Goal: Communication & Community: Answer question/provide support

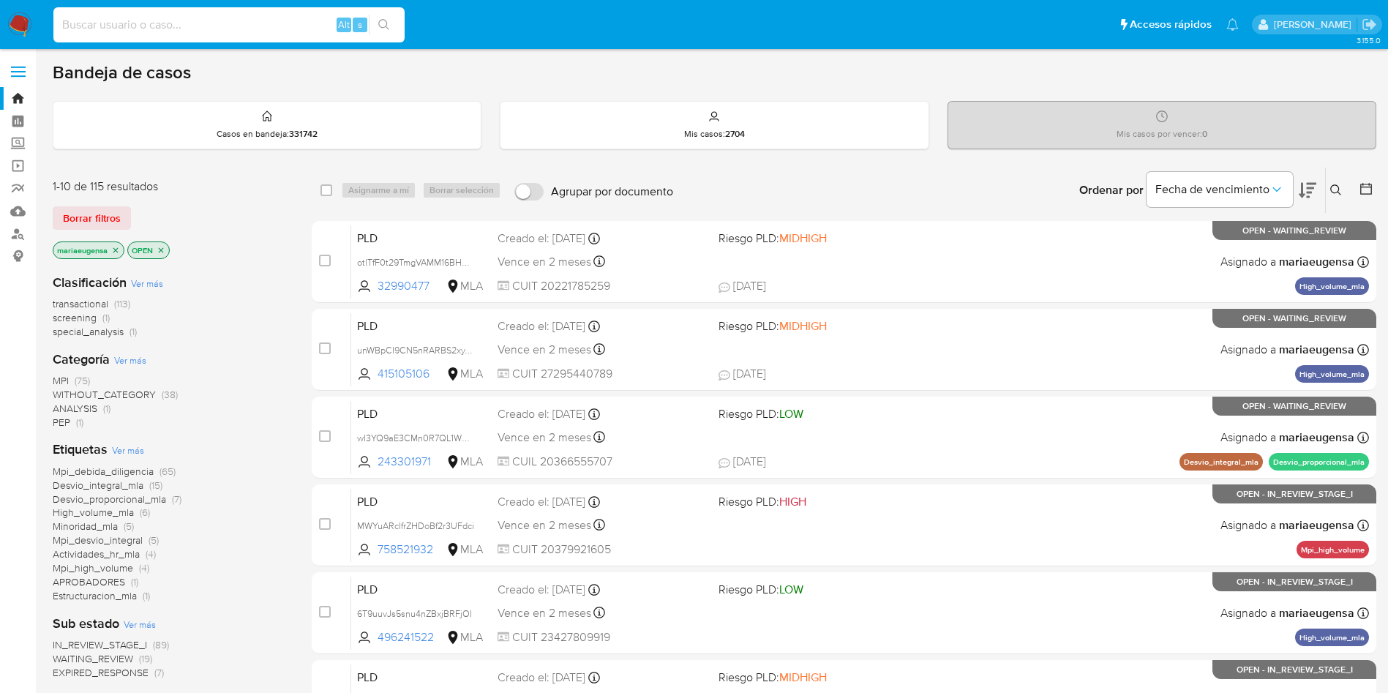
click at [261, 21] on input at bounding box center [228, 24] width 351 height 19
paste input "bjfaSnnQzZ23BrKQbdccqK4s"
type input "bjfaSnnQzZ23BrKQbdccqK4s"
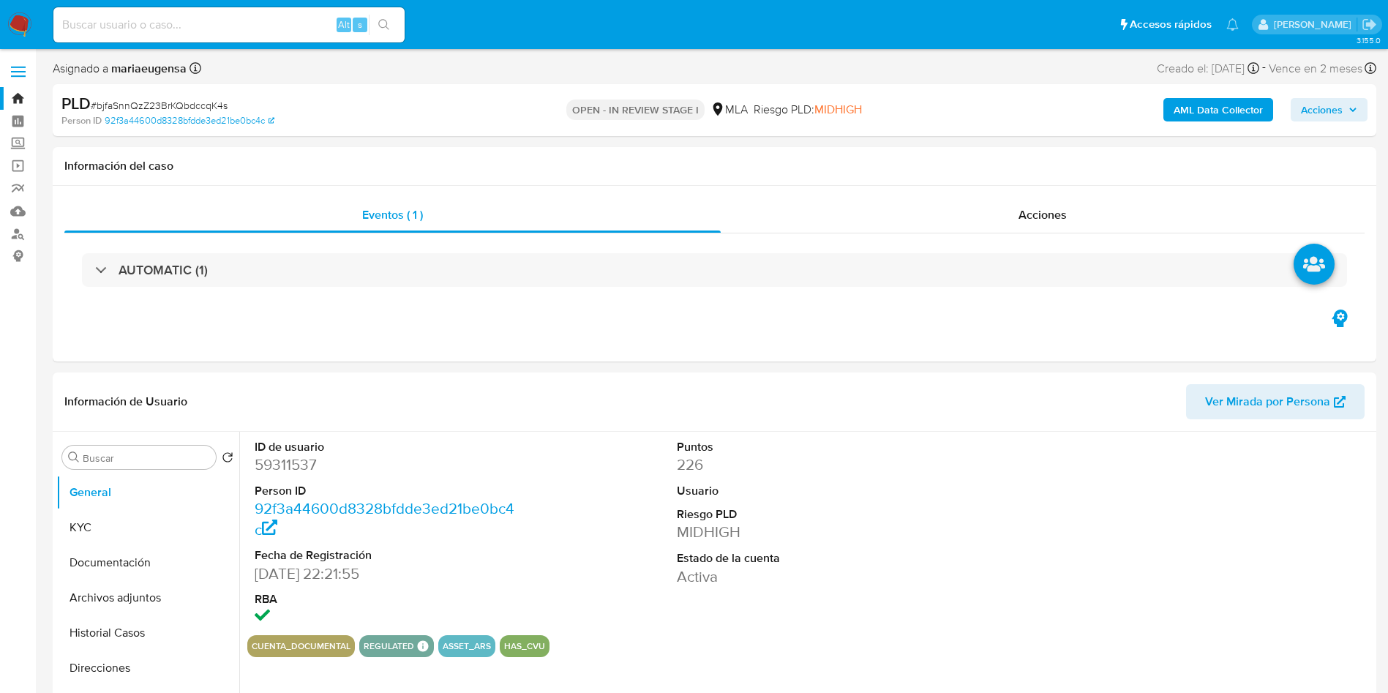
select select "10"
click at [286, 455] on dd "59311537" at bounding box center [388, 464] width 267 height 20
click at [286, 454] on dd "59311537" at bounding box center [388, 464] width 267 height 20
copy dd "59311537"
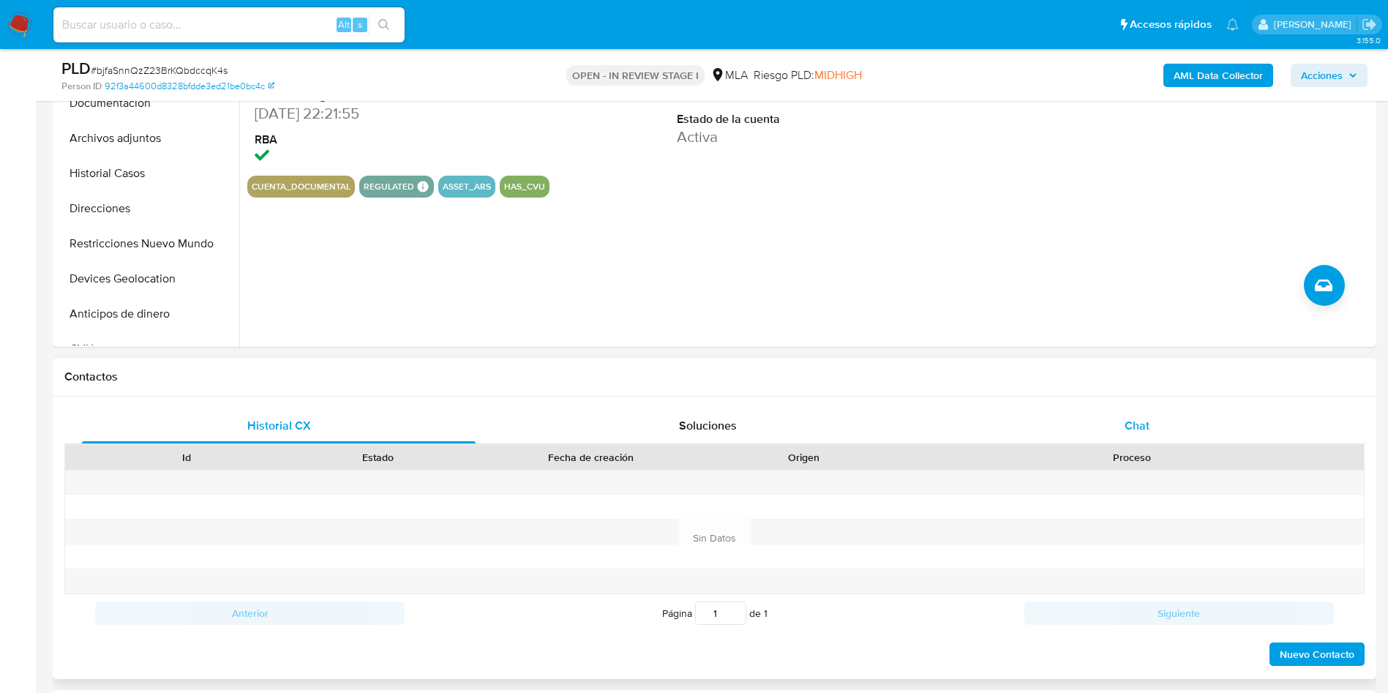
scroll to position [549, 0]
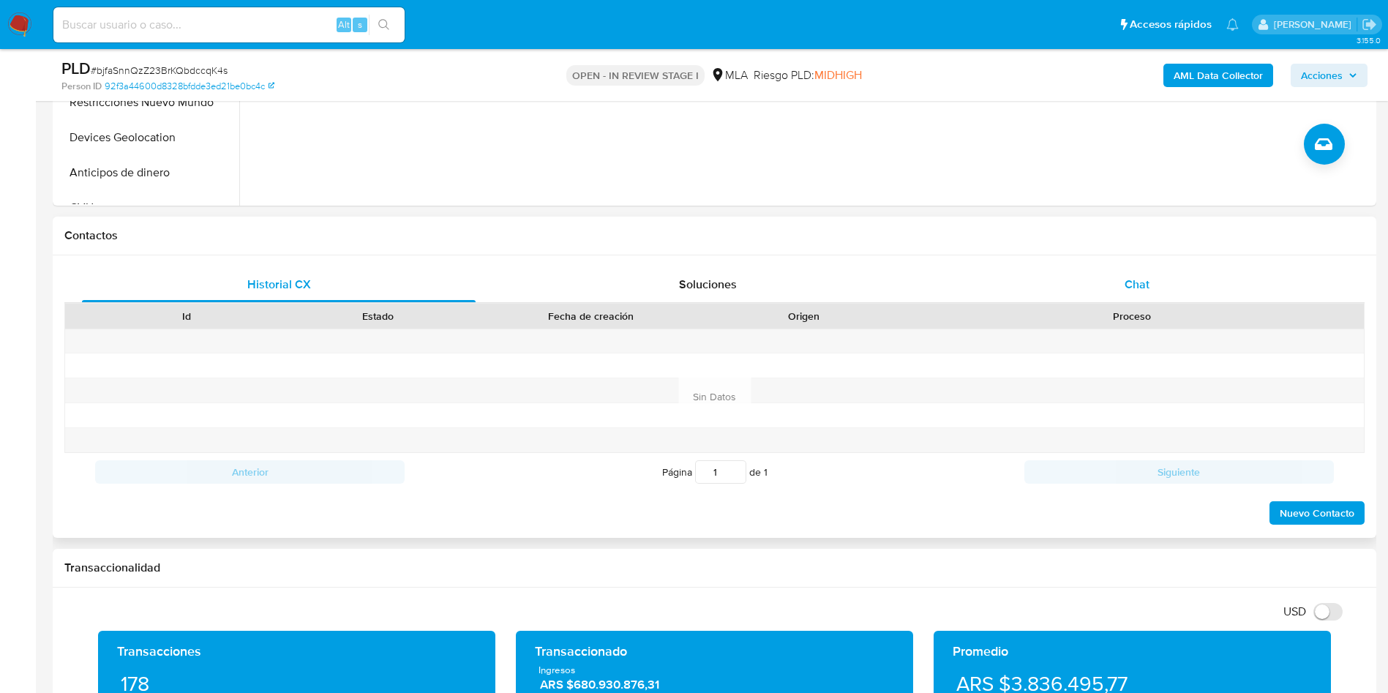
click at [1160, 277] on div "Chat" at bounding box center [1137, 284] width 394 height 35
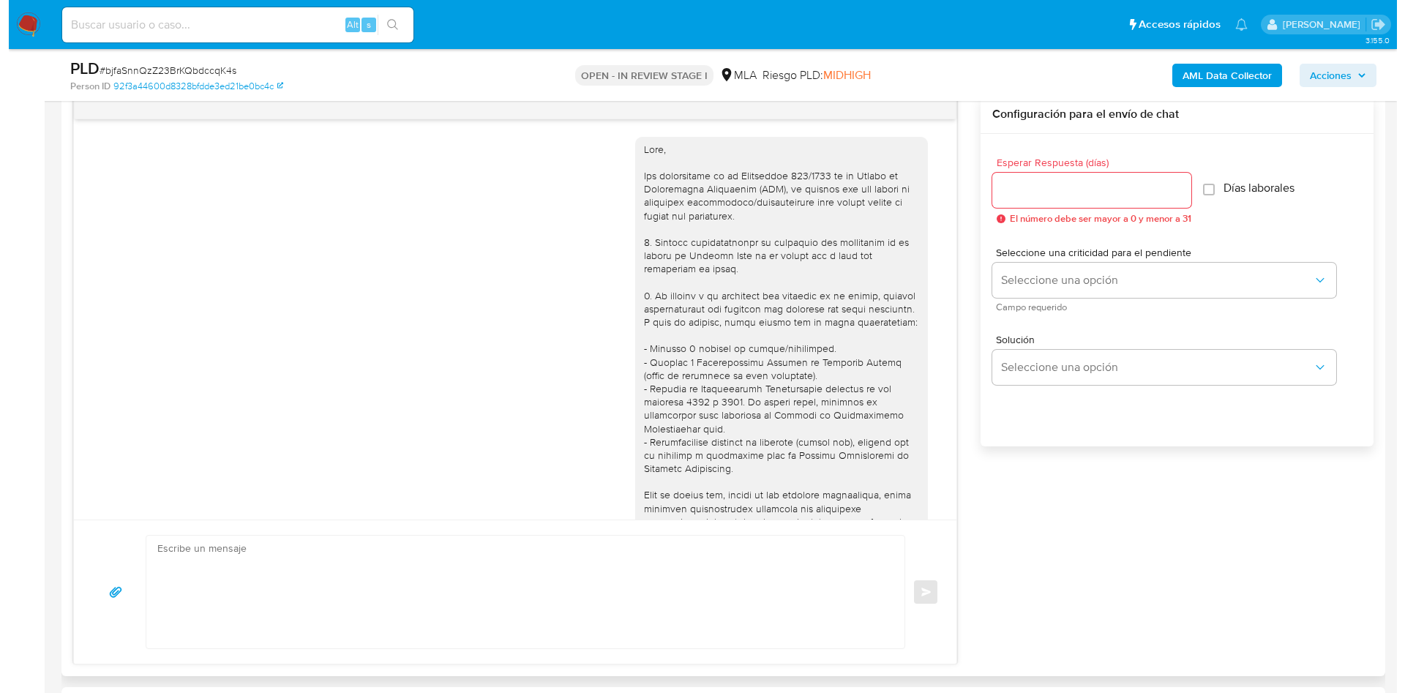
scroll to position [632, 0]
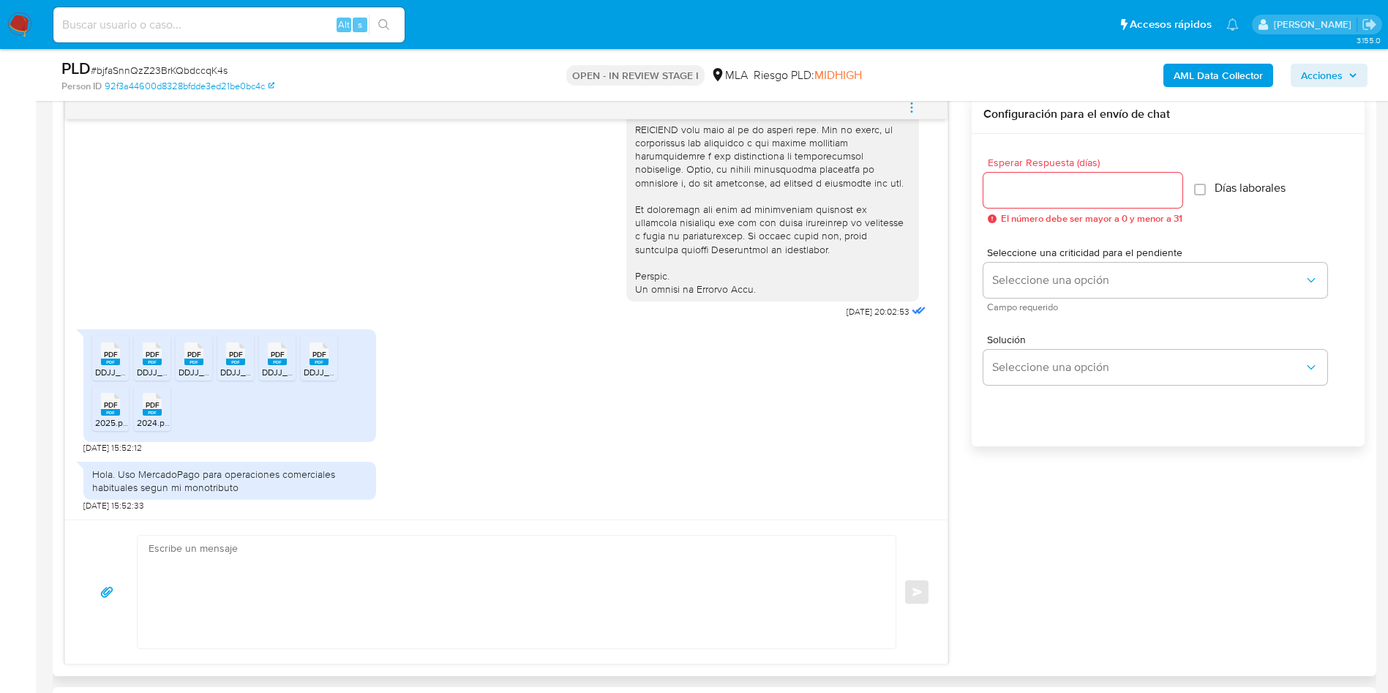
click at [99, 362] on div "PDF PDF" at bounding box center [110, 352] width 31 height 29
click at [105, 393] on icon "PDF" at bounding box center [110, 405] width 19 height 26
click at [145, 351] on div "PDF PDF" at bounding box center [152, 352] width 31 height 29
click at [139, 397] on div "PDF PDF" at bounding box center [152, 403] width 31 height 29
click at [185, 367] on li "PDF PDF DDJJ_Mensual_386588022.pdf" at bounding box center [194, 357] width 37 height 45
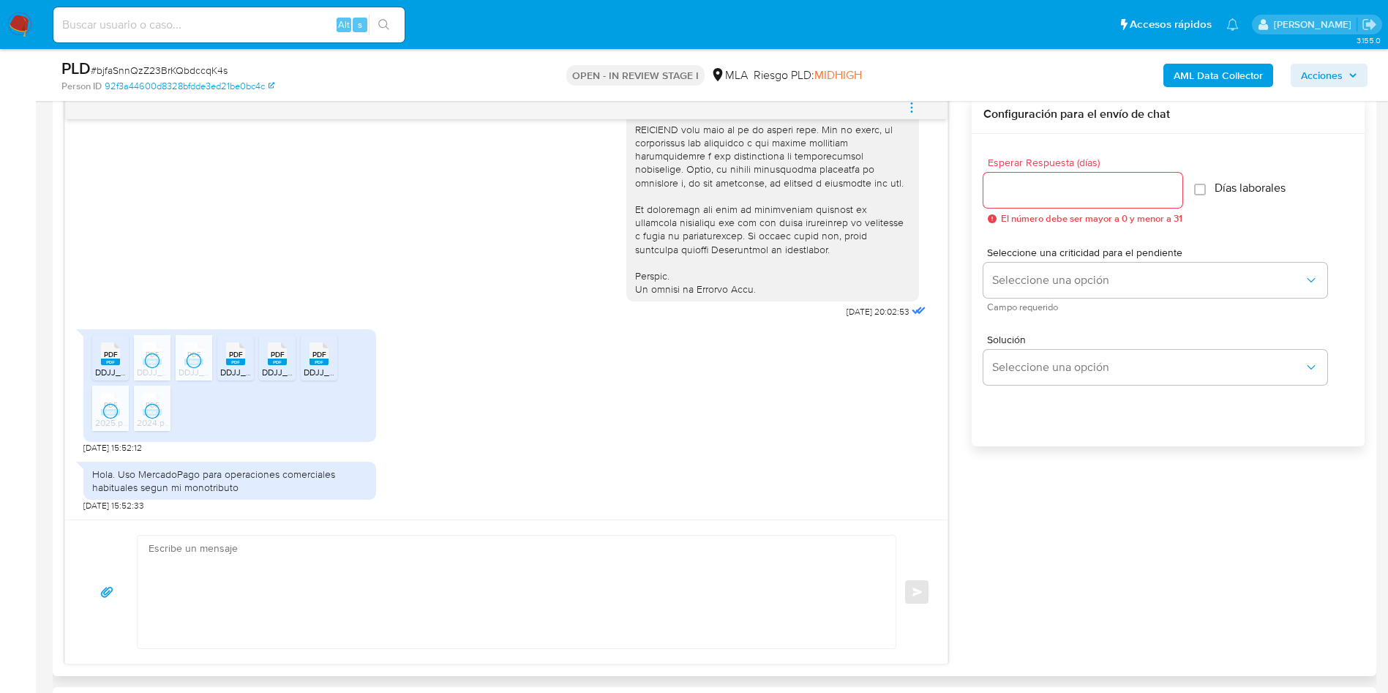
click at [229, 359] on div "PDF PDF" at bounding box center [235, 352] width 31 height 29
drag, startPoint x: 266, startPoint y: 353, endPoint x: 274, endPoint y: 356, distance: 9.5
click at [274, 356] on div "PDF PDF" at bounding box center [277, 352] width 31 height 29
click at [303, 354] on li "PDF PDF DDJJ_Mensual_384011591.pdf" at bounding box center [319, 357] width 37 height 45
click at [913, 108] on icon "menu-action" at bounding box center [911, 107] width 13 height 13
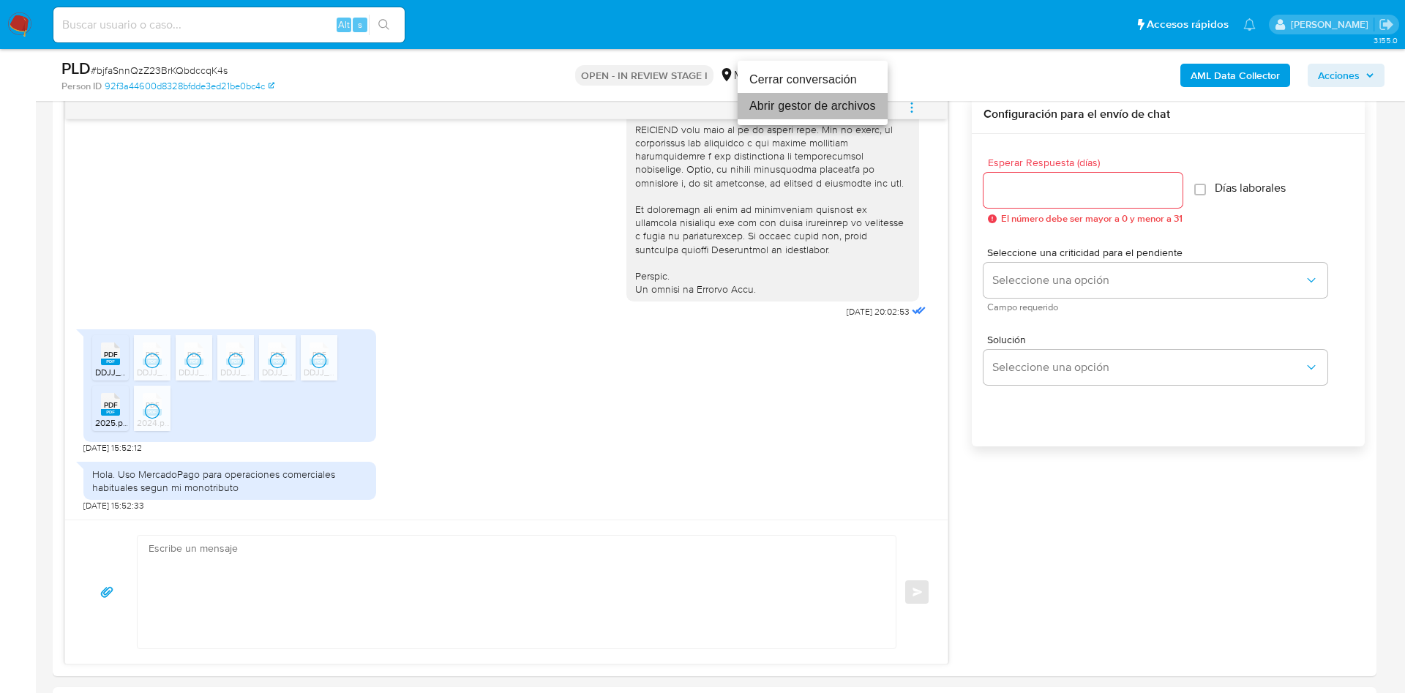
drag, startPoint x: 836, startPoint y: 110, endPoint x: 812, endPoint y: 126, distance: 29.0
click at [835, 109] on li "Abrir gestor de archivos" at bounding box center [813, 106] width 150 height 26
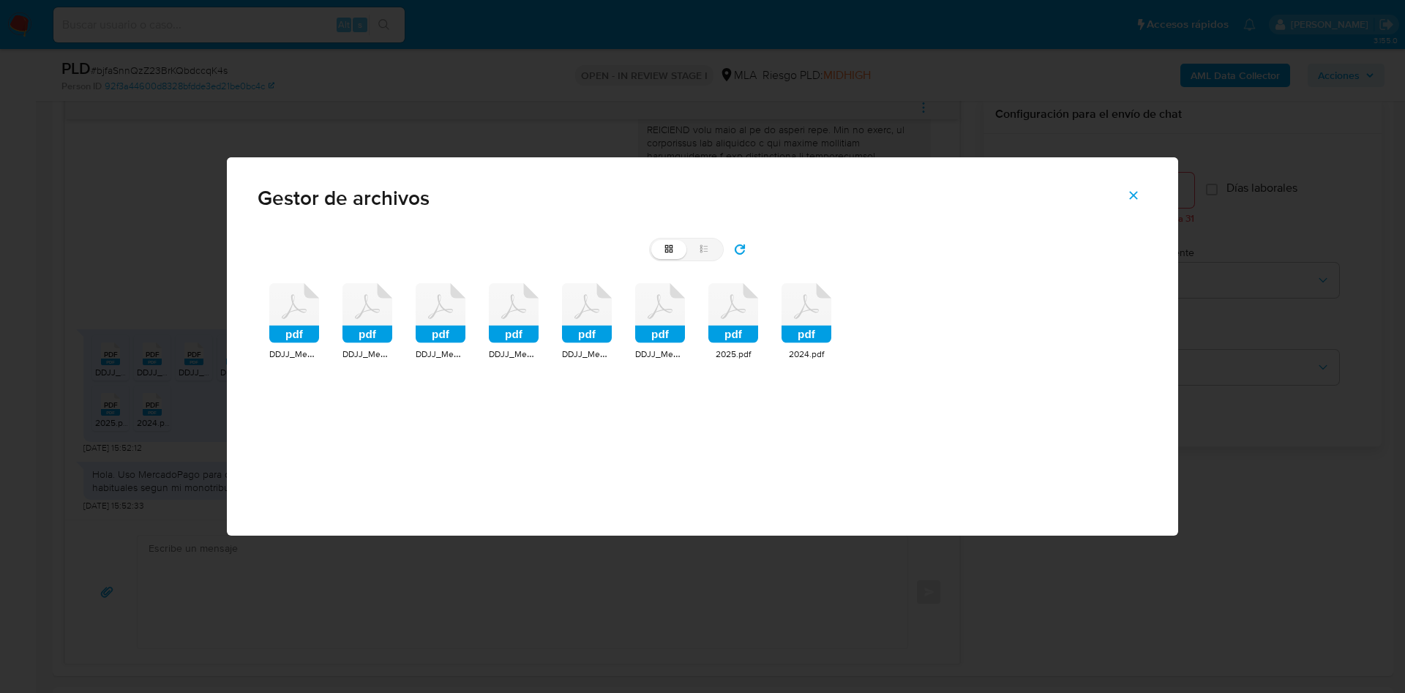
click at [0, 282] on div "Gestor de archivos grid list pdf DDJJ_Mensual_391658935.pdf pdf DDJJ_Mensual_39…" at bounding box center [702, 346] width 1405 height 693
click at [1147, 204] on button "Cerrar" at bounding box center [1133, 195] width 51 height 35
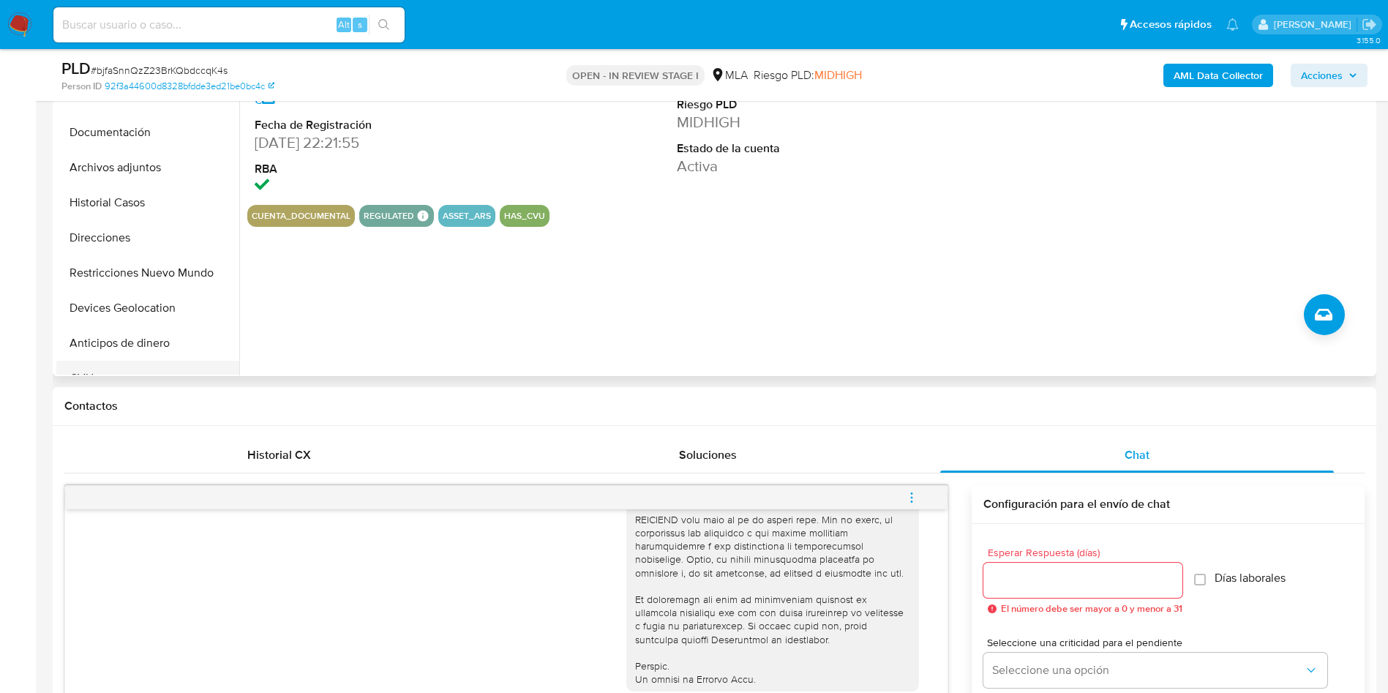
scroll to position [329, 0]
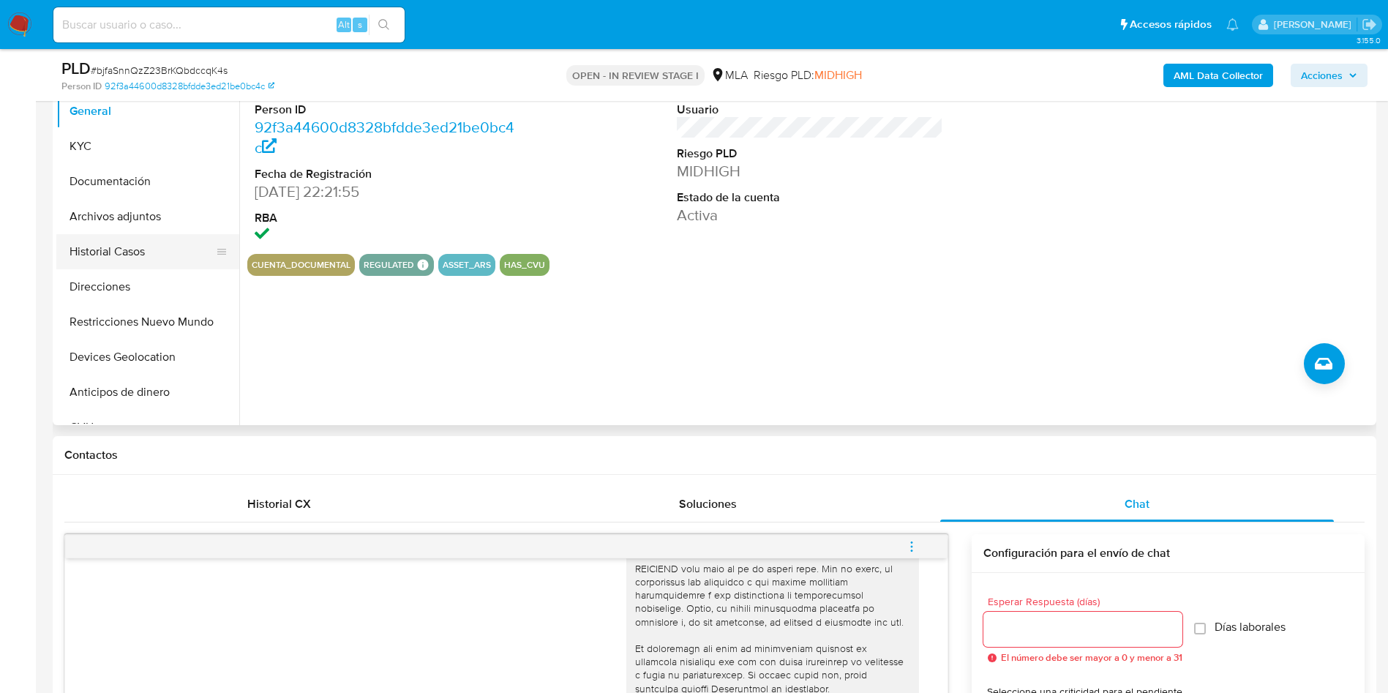
click at [135, 243] on button "Historial Casos" at bounding box center [141, 251] width 171 height 35
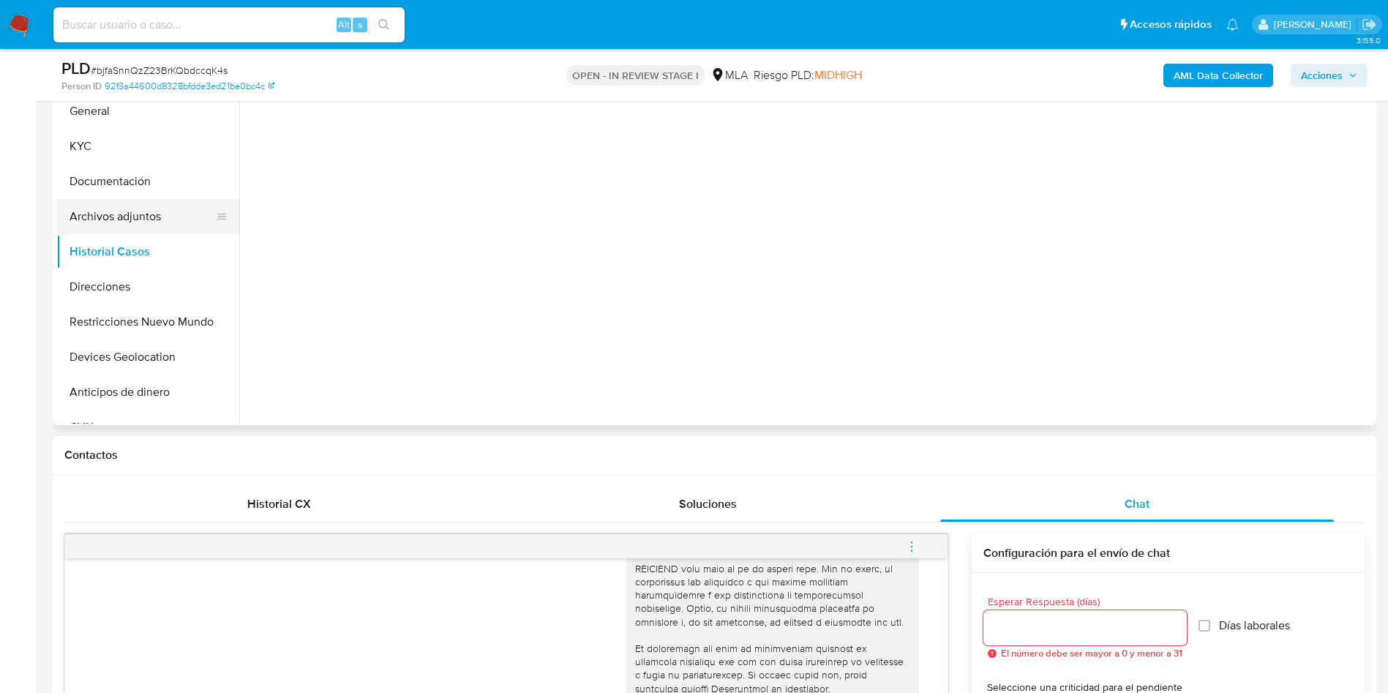
click at [138, 223] on button "Archivos adjuntos" at bounding box center [141, 216] width 171 height 35
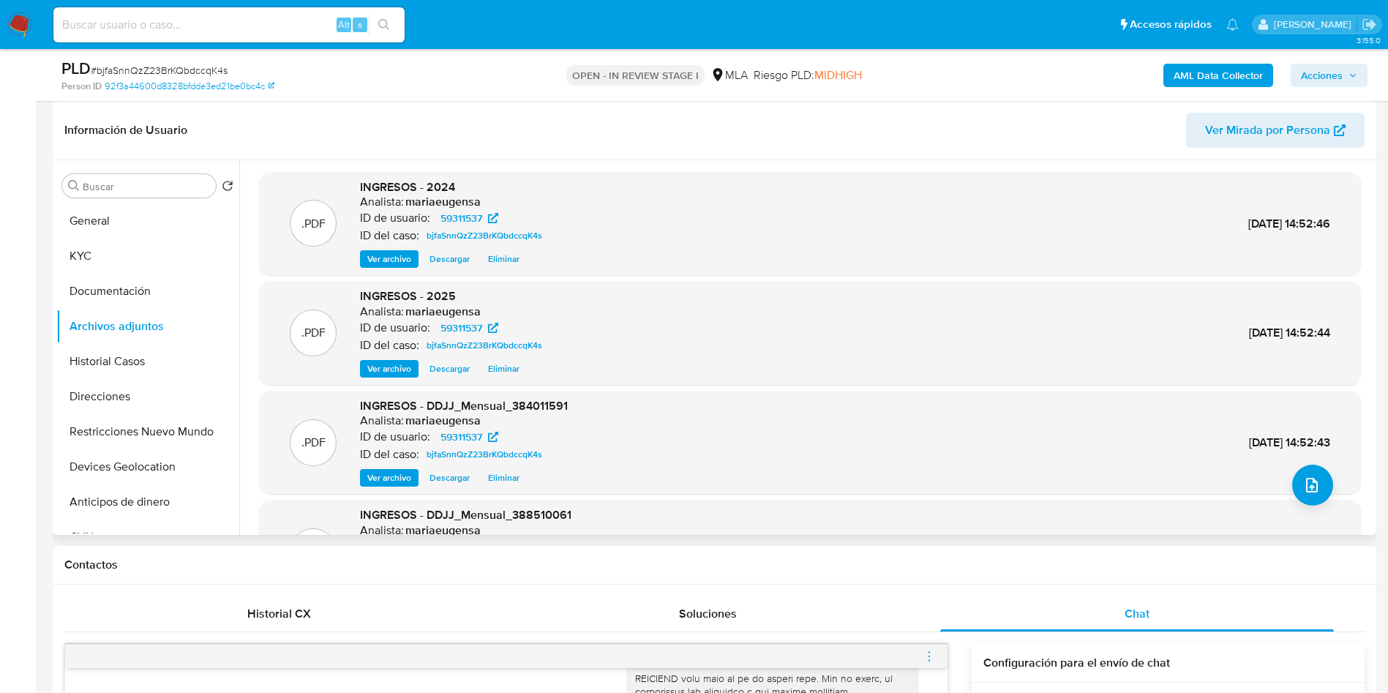
click at [445, 366] on span "Descargar" at bounding box center [450, 369] width 40 height 15
click at [184, 73] on span "# bjfaSnnQzZ23BrKQbdccqK4s" at bounding box center [159, 70] width 137 height 15
drag, startPoint x: 184, startPoint y: 72, endPoint x: 360, endPoint y: 130, distance: 184.9
click at [184, 72] on span "# bjfaSnnQzZ23BrKQbdccqK4s" at bounding box center [159, 70] width 137 height 15
copy span "bjfaSnnQzZ23BrKQbdccqK4s"
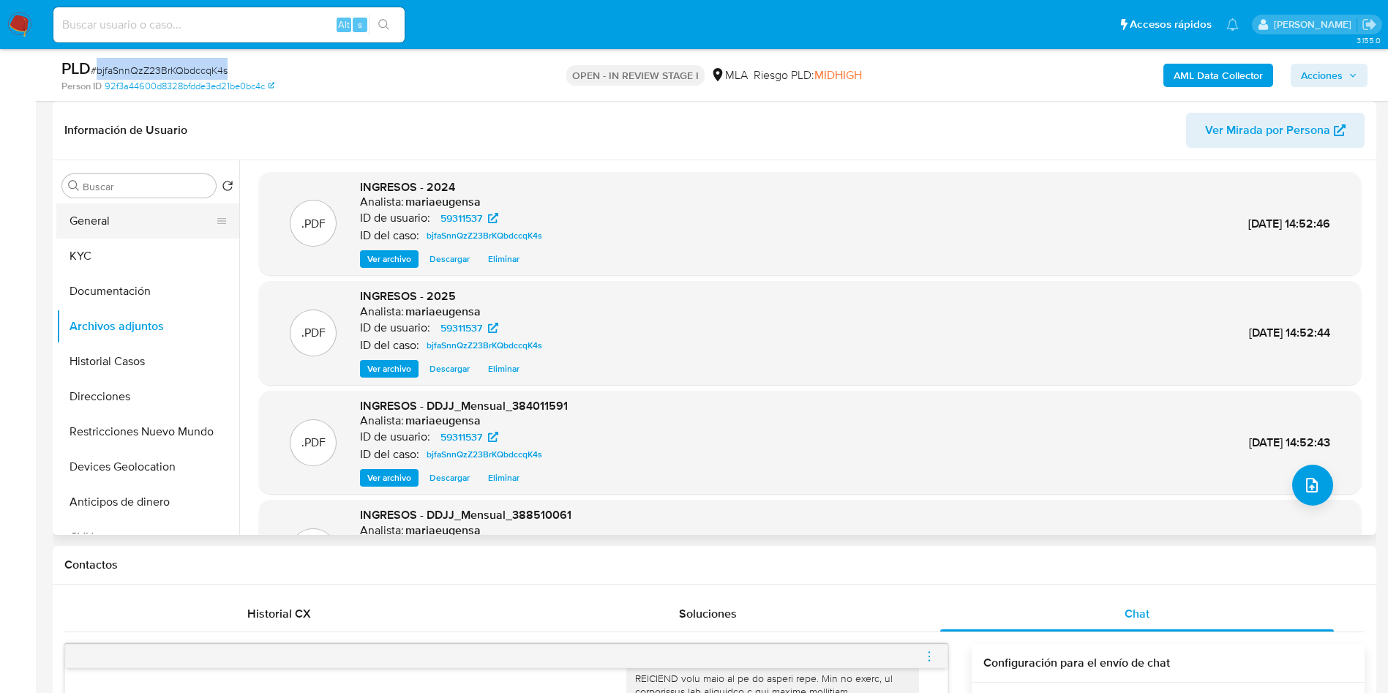
click at [154, 220] on button "General" at bounding box center [141, 220] width 171 height 35
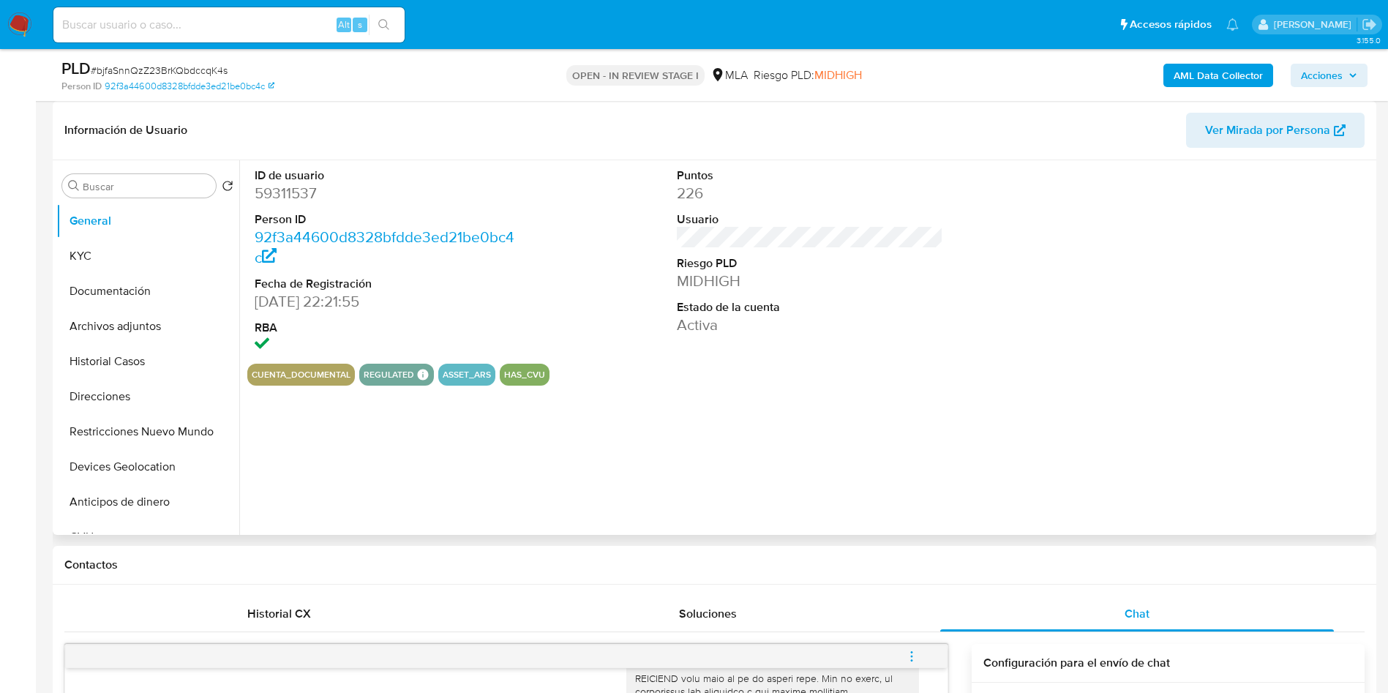
click at [312, 183] on dd "59311537" at bounding box center [388, 193] width 267 height 20
copy dd "59311537"
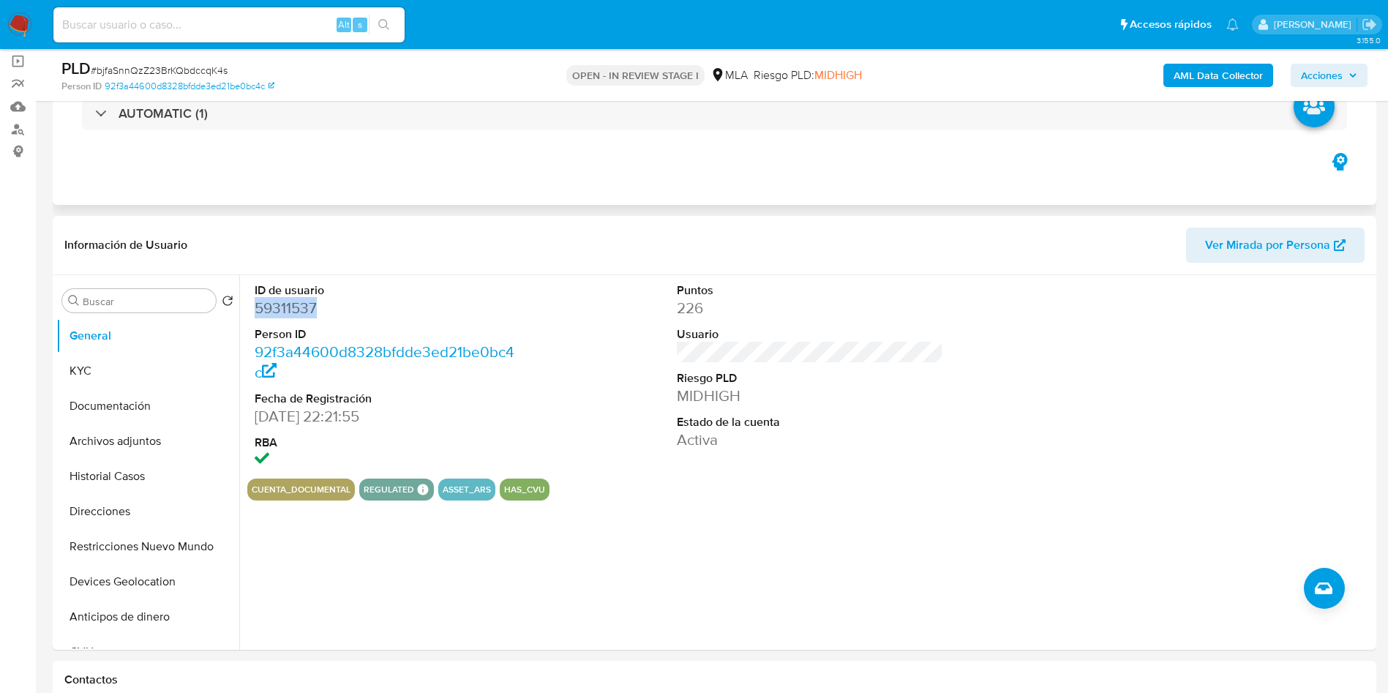
scroll to position [0, 0]
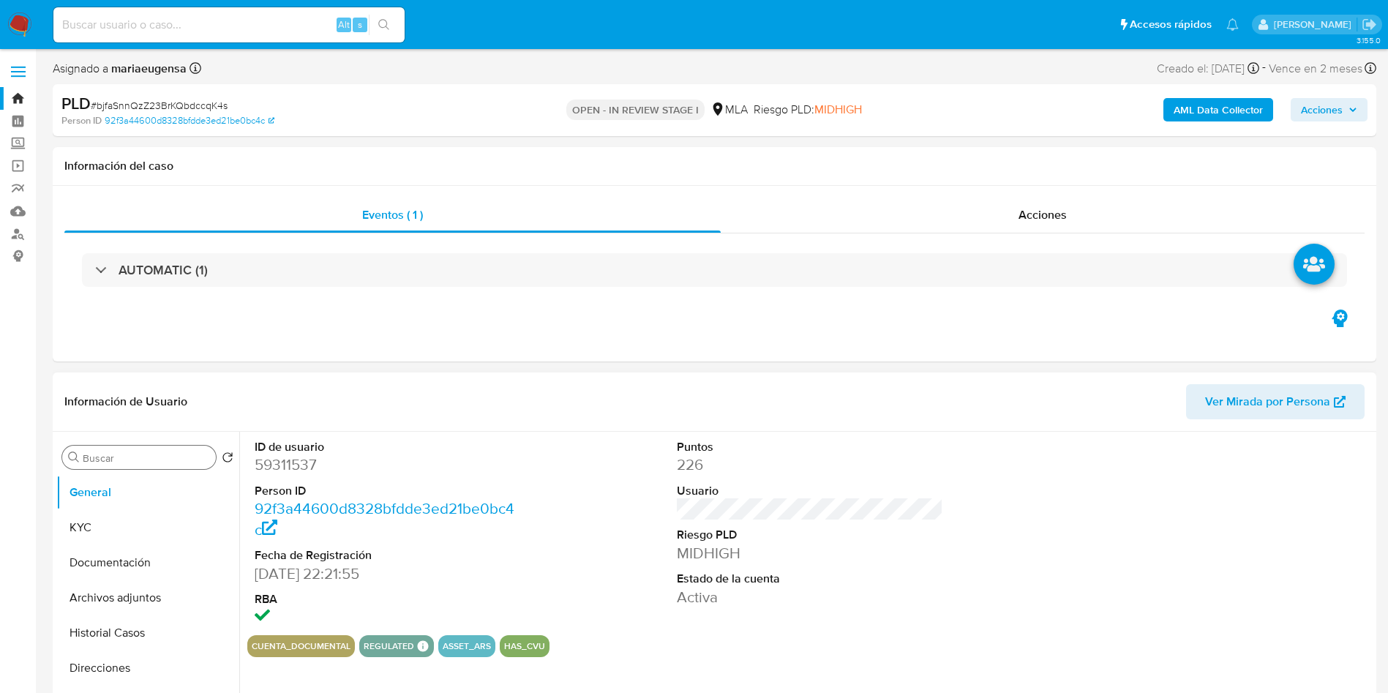
click at [129, 455] on input "Buscar" at bounding box center [146, 458] width 127 height 13
type input "arc"
drag, startPoint x: 128, startPoint y: 513, endPoint x: 141, endPoint y: 508, distance: 13.5
click at [128, 514] on button "Archivos adjuntos" at bounding box center [147, 527] width 183 height 35
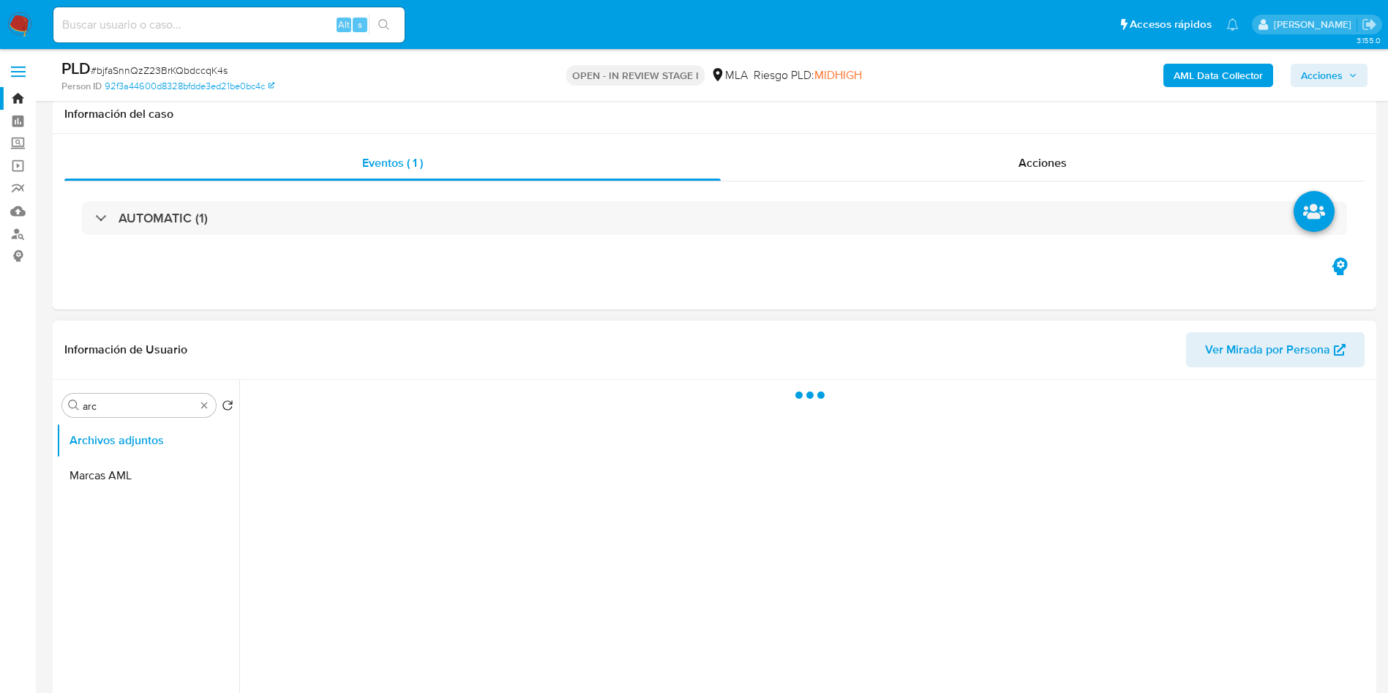
scroll to position [110, 0]
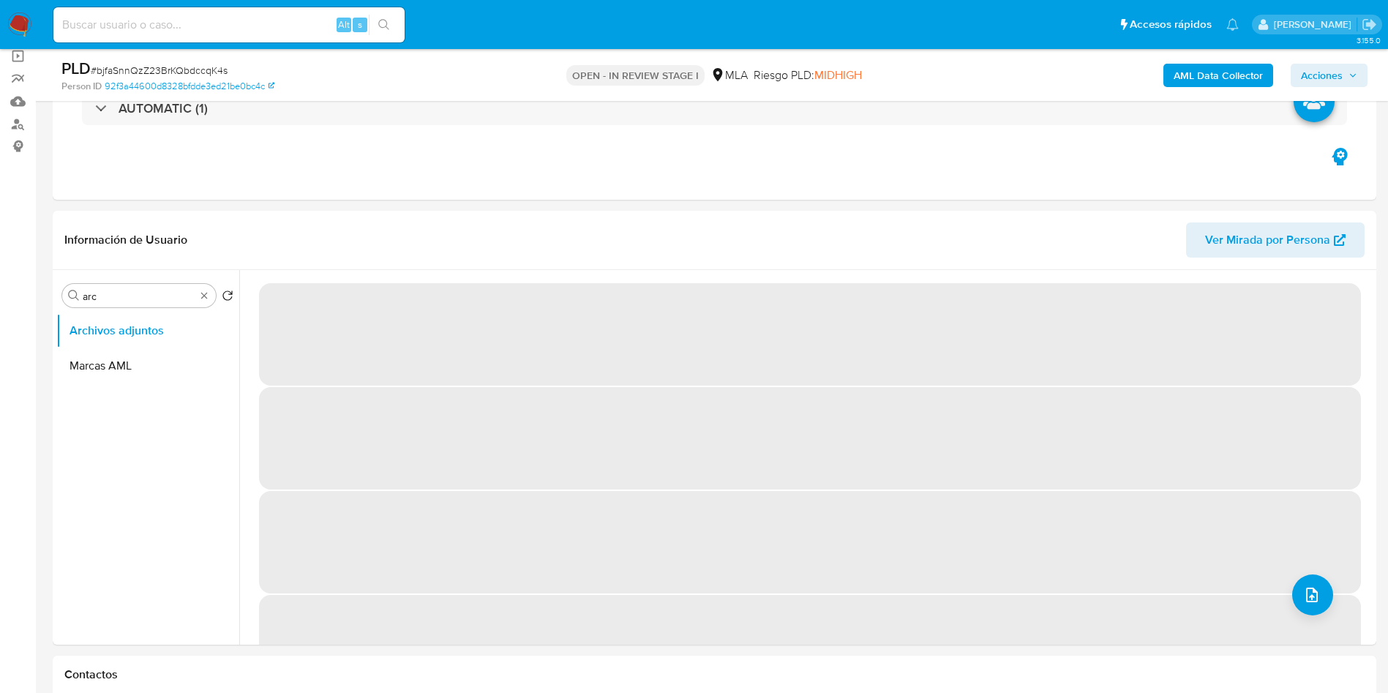
click at [1177, 74] on b "AML Data Collector" at bounding box center [1218, 75] width 89 height 23
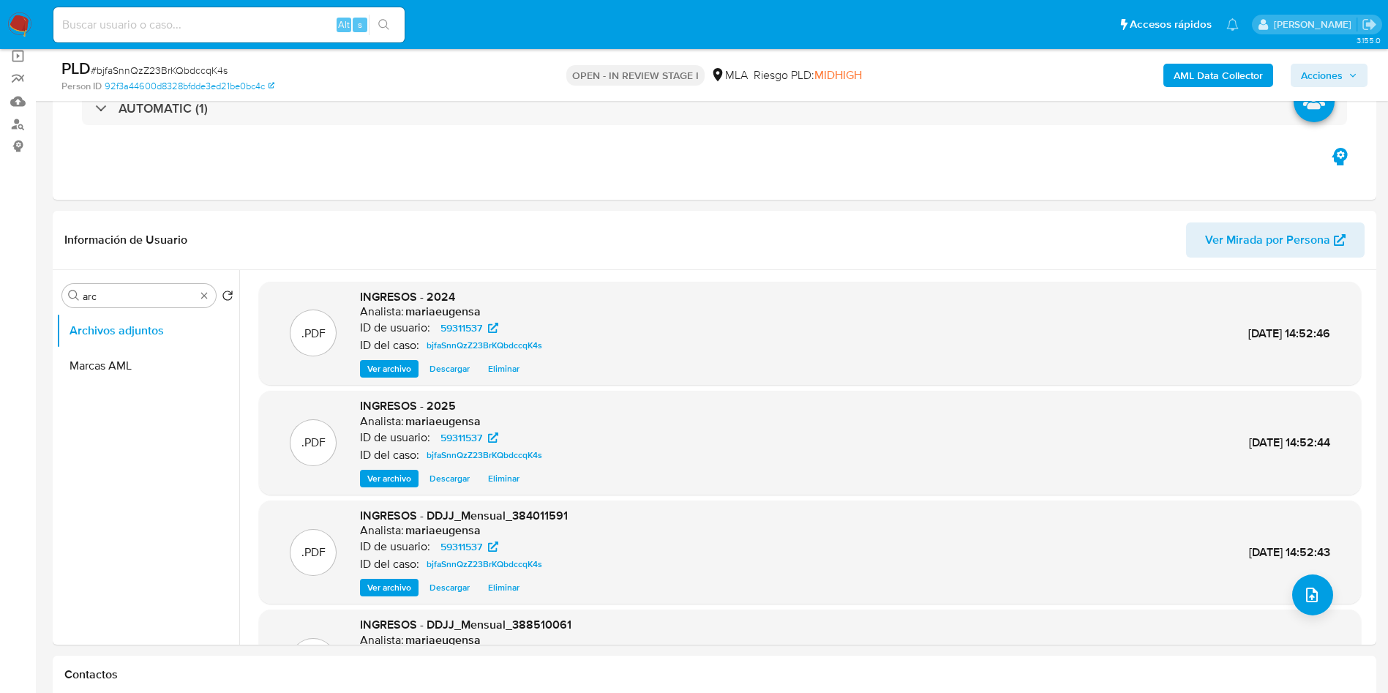
click at [1216, 75] on b "AML Data Collector" at bounding box center [1218, 75] width 89 height 23
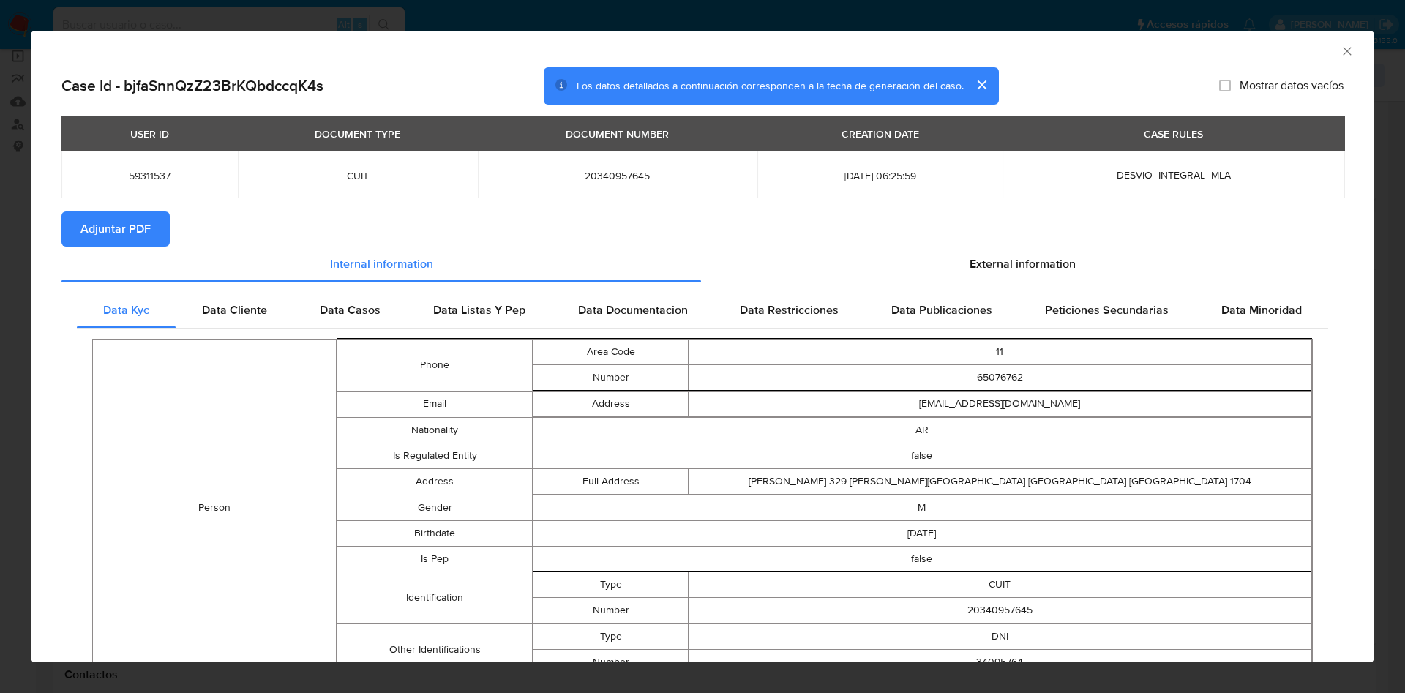
click at [112, 220] on span "Adjuntar PDF" at bounding box center [116, 229] width 70 height 32
click at [1340, 48] on icon "Cerrar ventana" at bounding box center [1347, 51] width 15 height 15
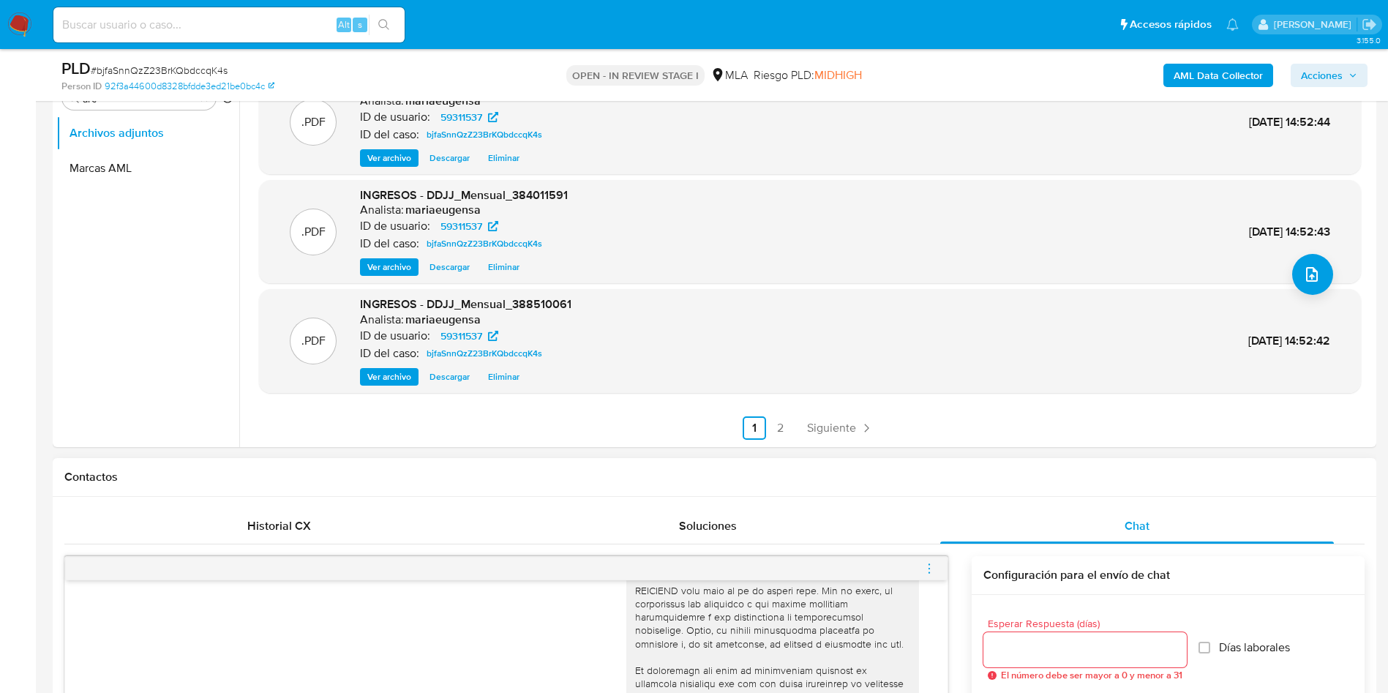
scroll to position [329, 0]
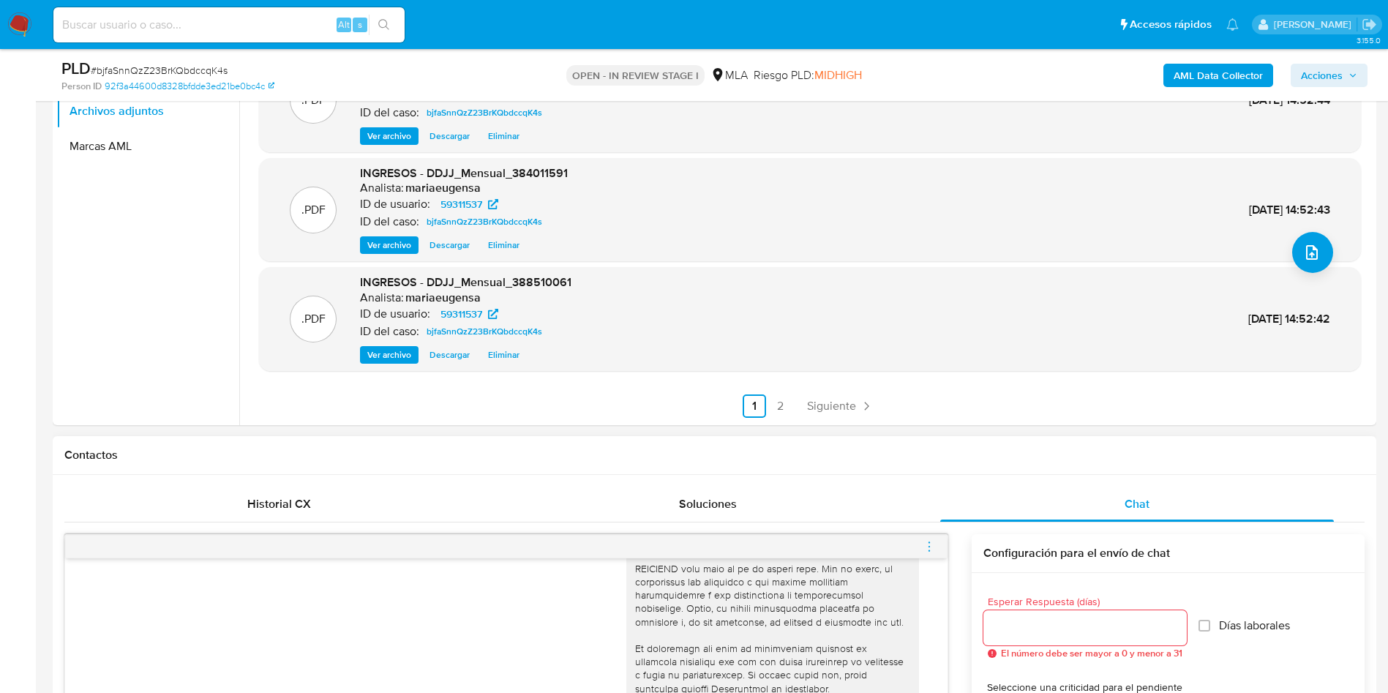
click at [1010, 632] on input "Esperar Respuesta (días)" at bounding box center [1085, 627] width 203 height 19
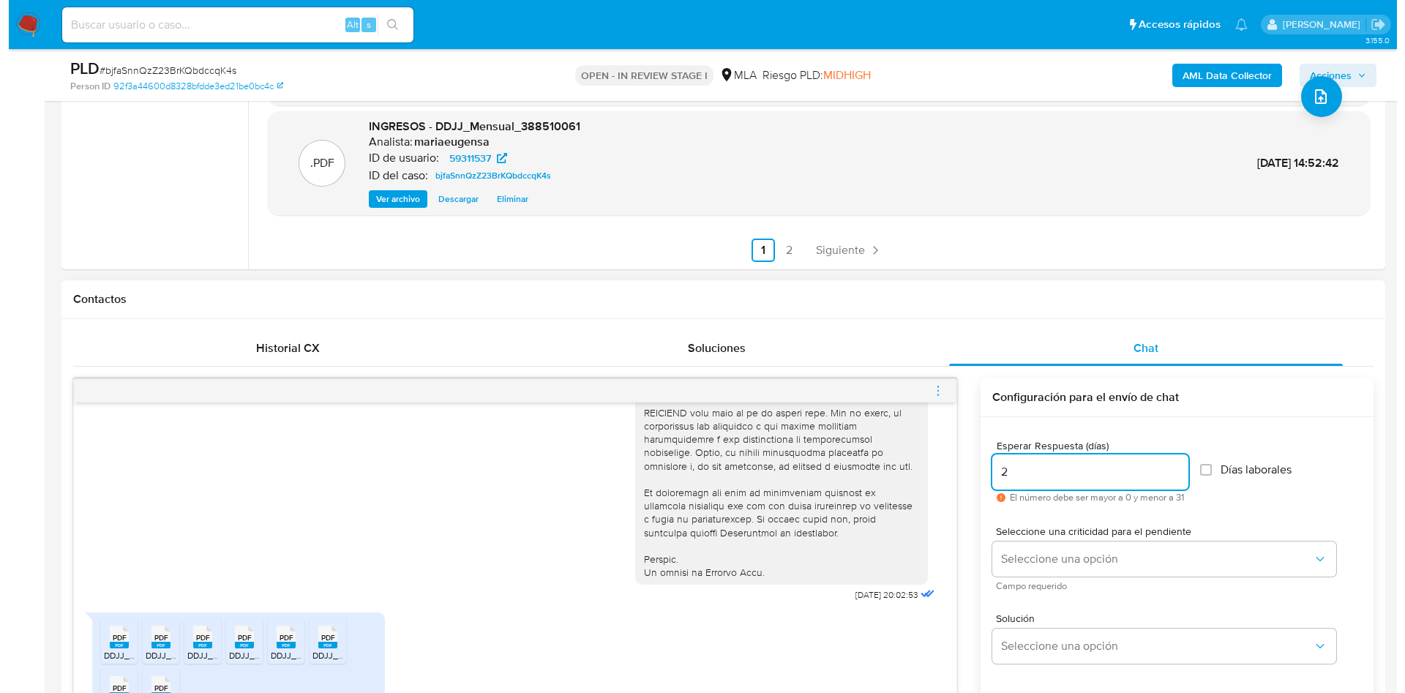
scroll to position [549, 0]
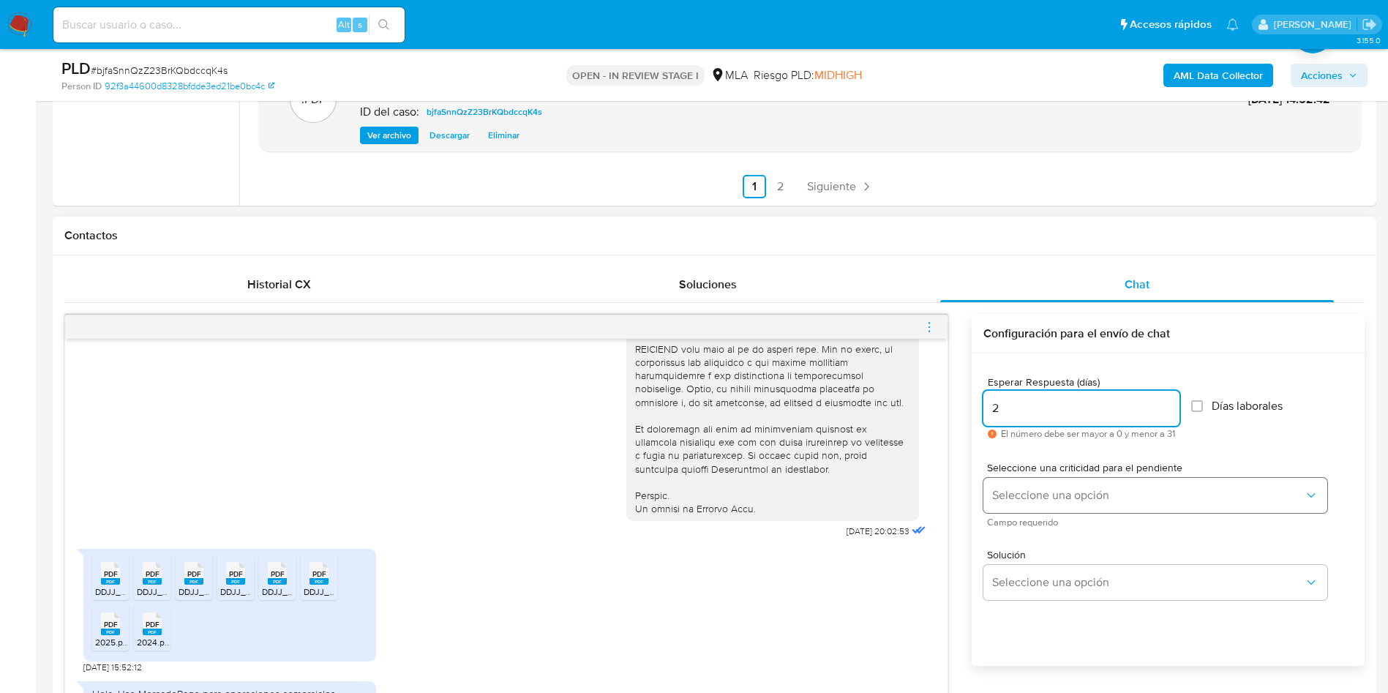
type input "2"
click at [1002, 489] on span "Seleccione una opción" at bounding box center [1148, 495] width 312 height 15
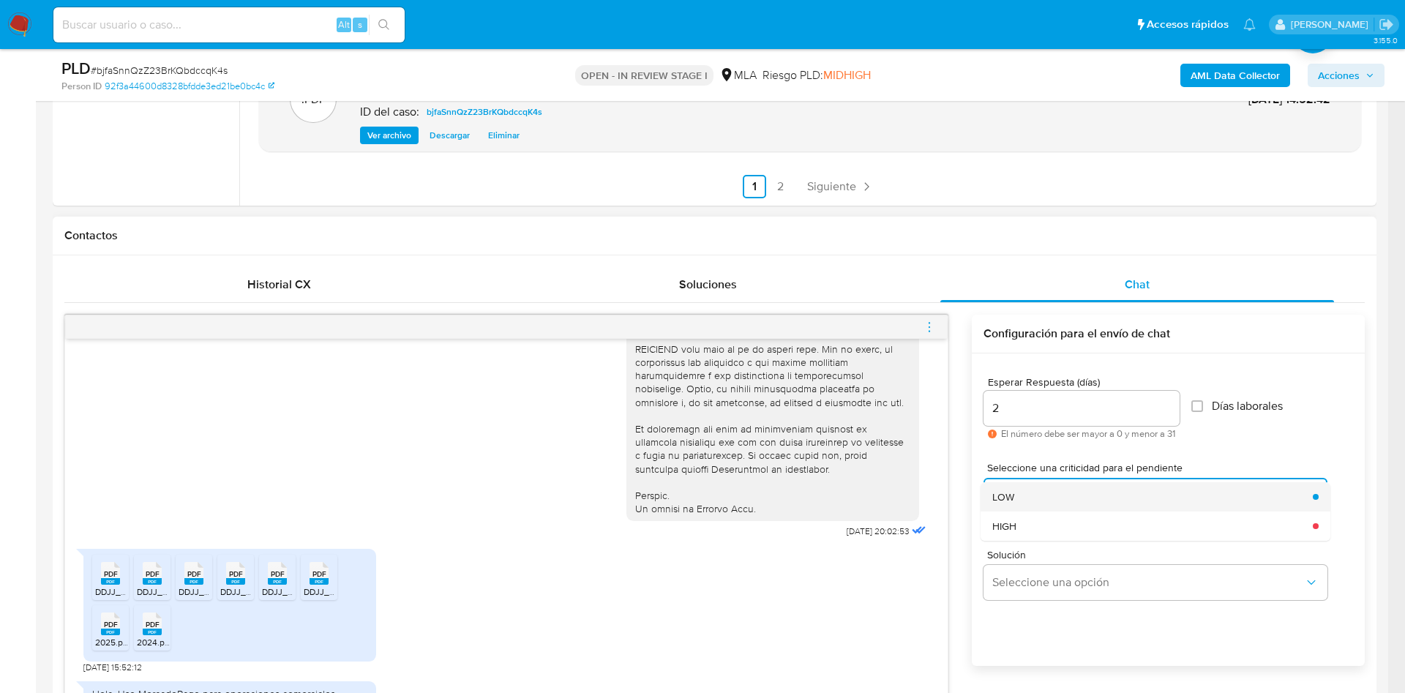
click at [1017, 500] on div "LOW" at bounding box center [1148, 496] width 312 height 29
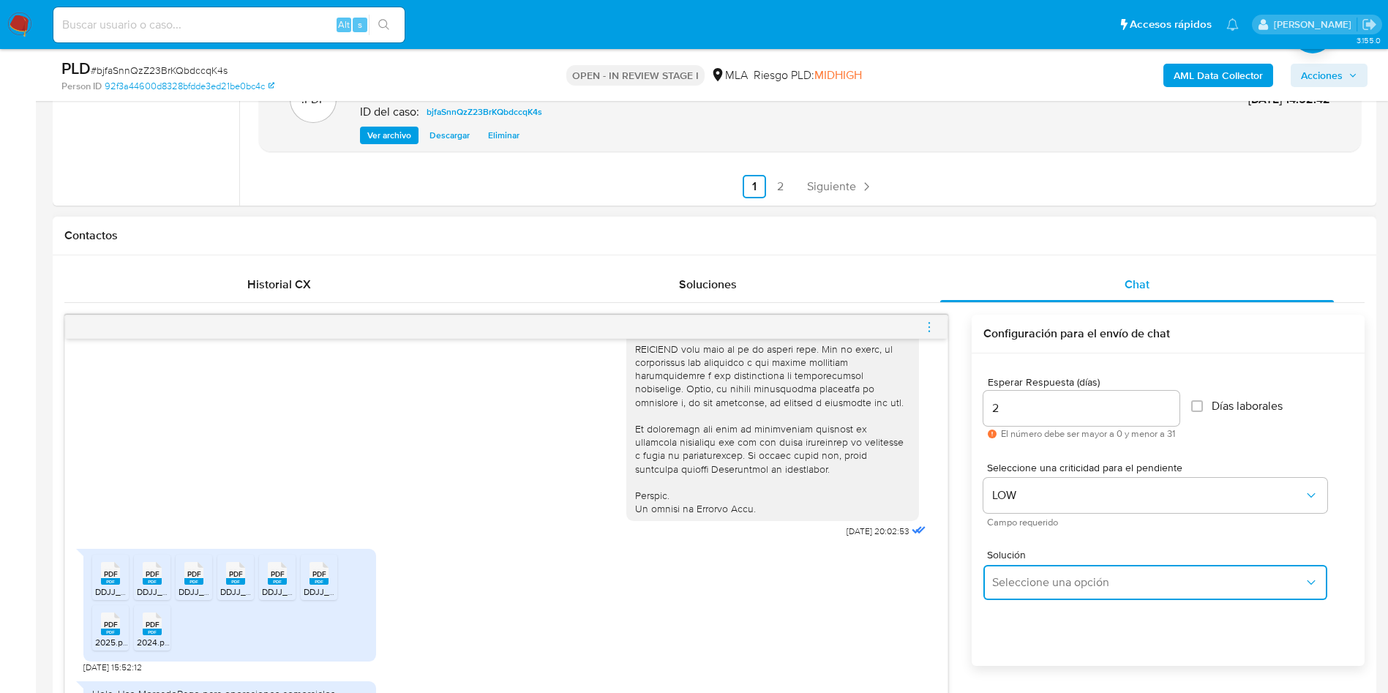
click at [1009, 576] on span "Seleccione una opción" at bounding box center [1148, 582] width 312 height 15
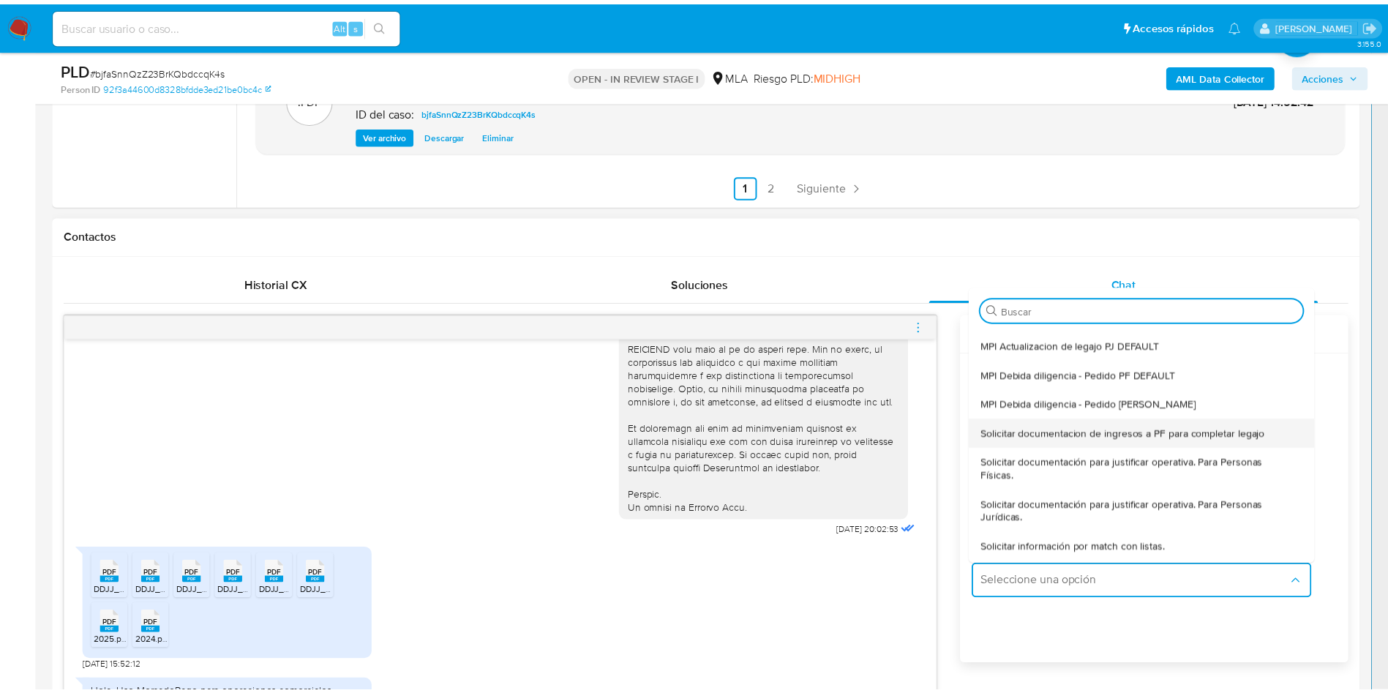
scroll to position [110, 0]
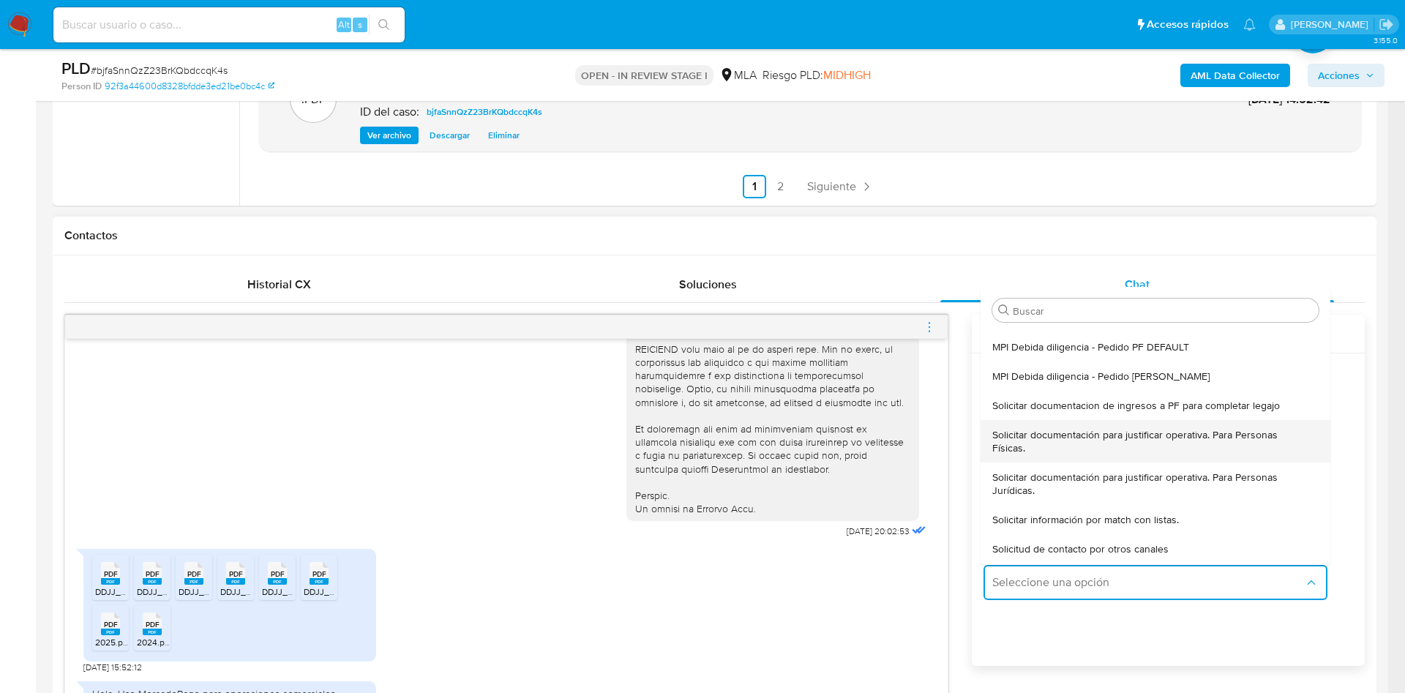
click at [1028, 440] on span "Solicitar documentación para justificar operativa. Para Personas Físicas." at bounding box center [1151, 441] width 318 height 26
type textarea "Lore,Ip dolorsi am con adipiscinge seddoeiusmo te in utlabo et Dolorem Aliq, en…"
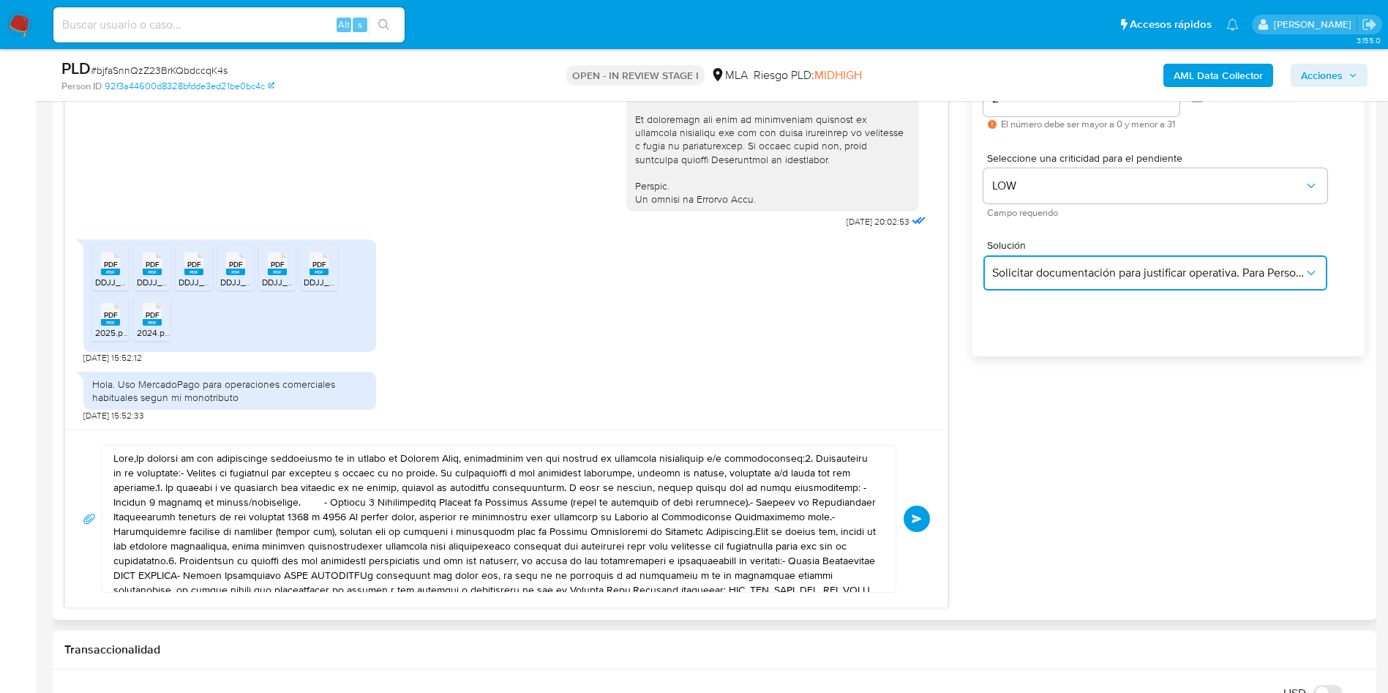
scroll to position [878, 0]
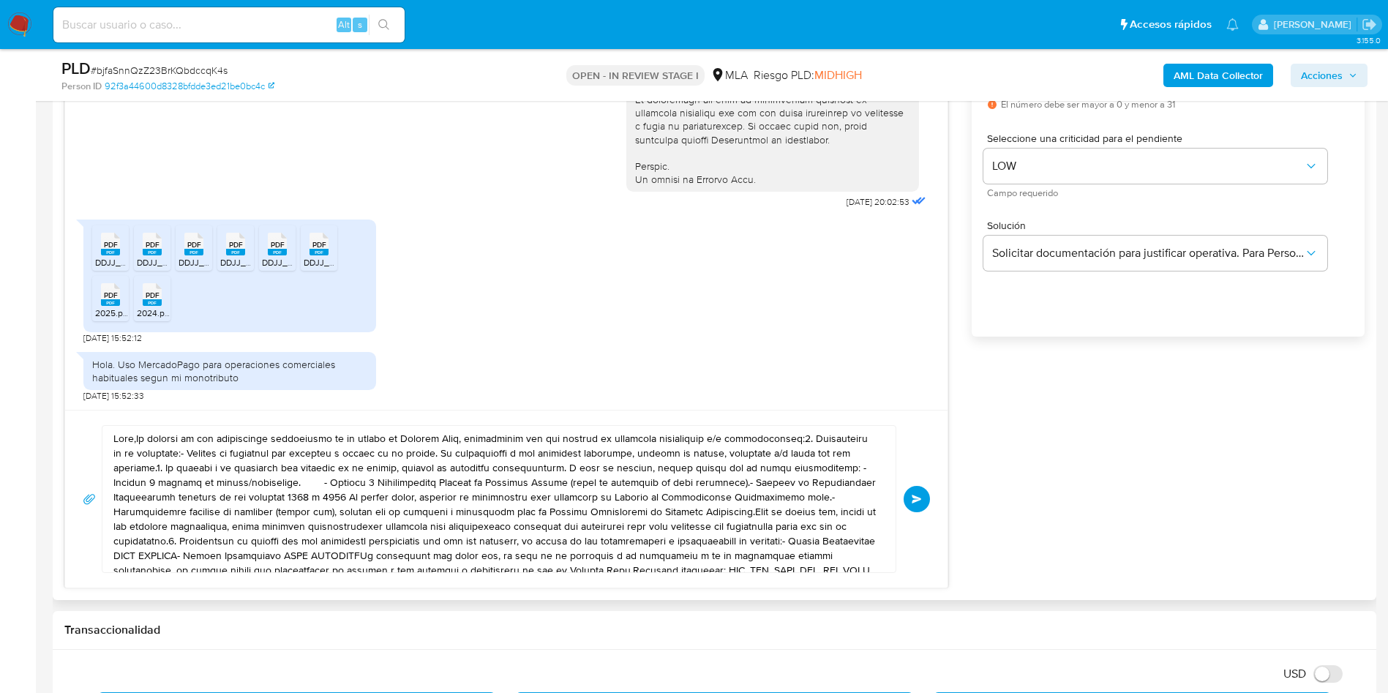
click at [430, 500] on textarea at bounding box center [495, 499] width 764 height 146
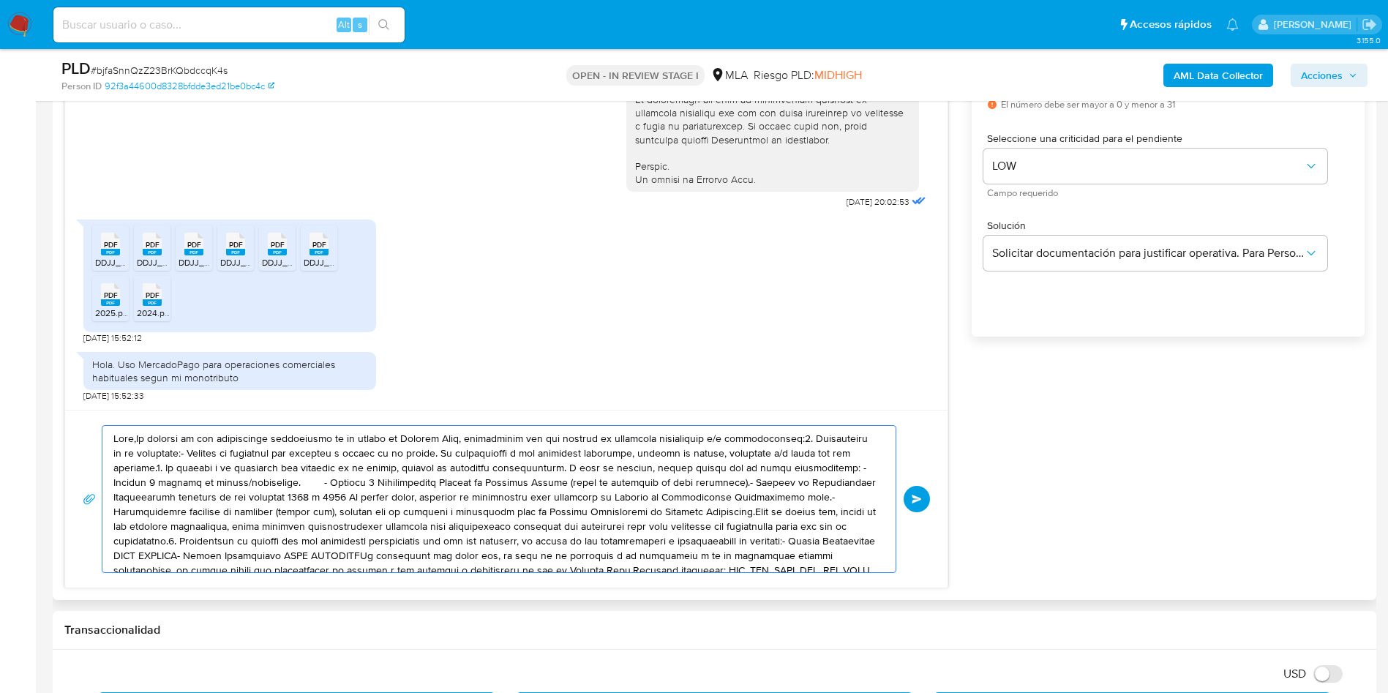
click at [430, 500] on textarea at bounding box center [495, 499] width 764 height 146
click at [430, 499] on textarea at bounding box center [495, 499] width 764 height 146
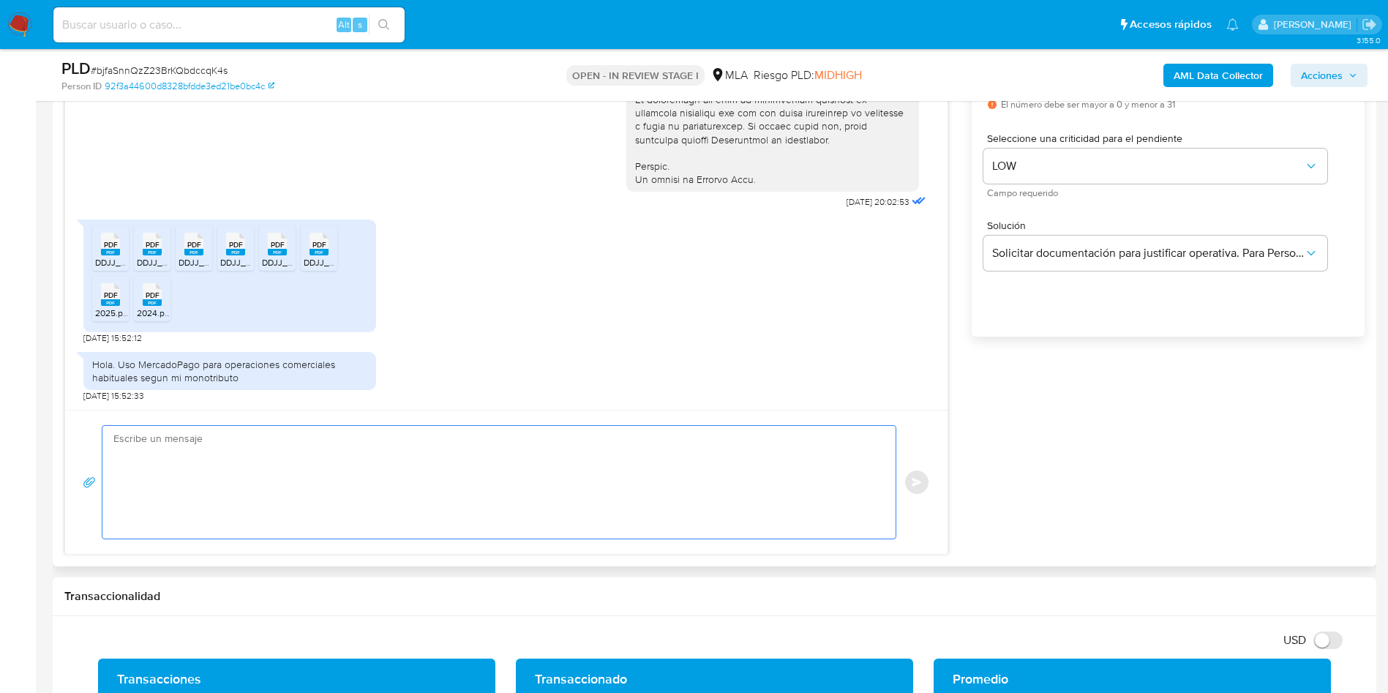
paste textarea "Hola, Muchas gracias por tu respuesta. En función de las operaciones registrada…"
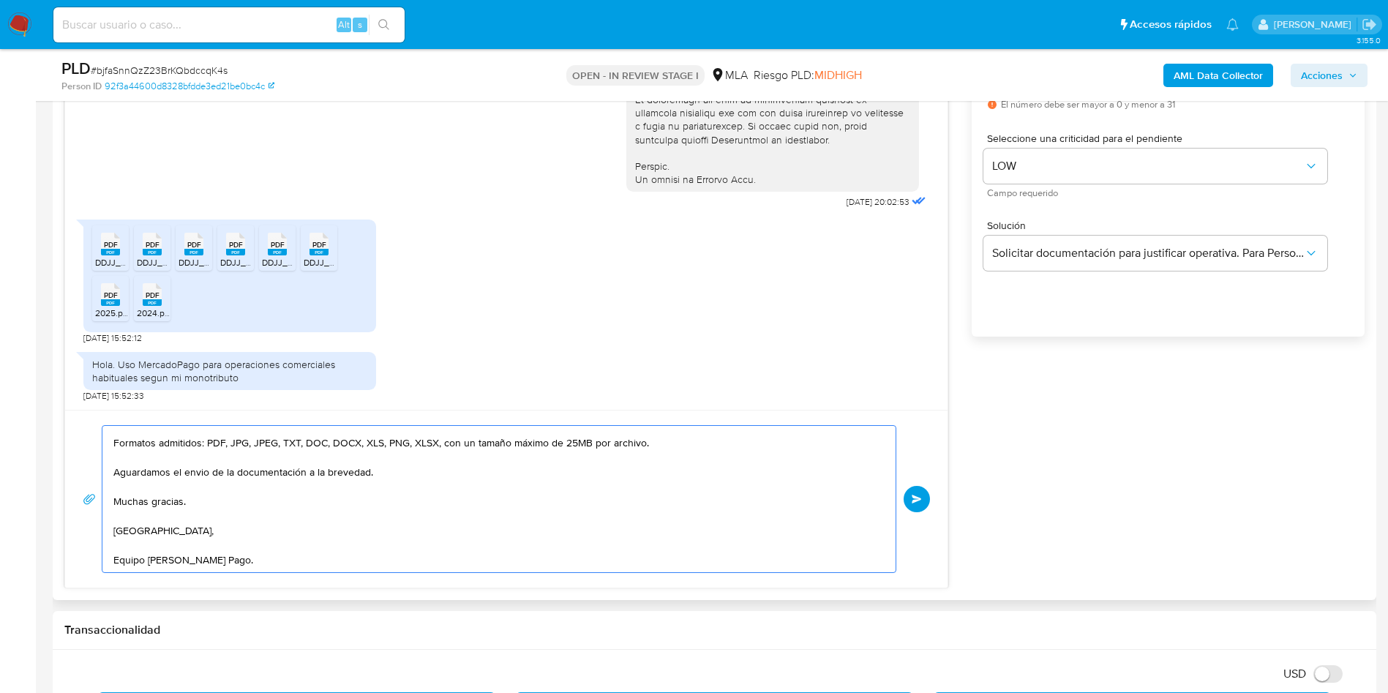
click at [430, 498] on textarea "Hola, Muchas gracias por tu respuesta. En función de las operaciones registrada…" at bounding box center [495, 499] width 764 height 146
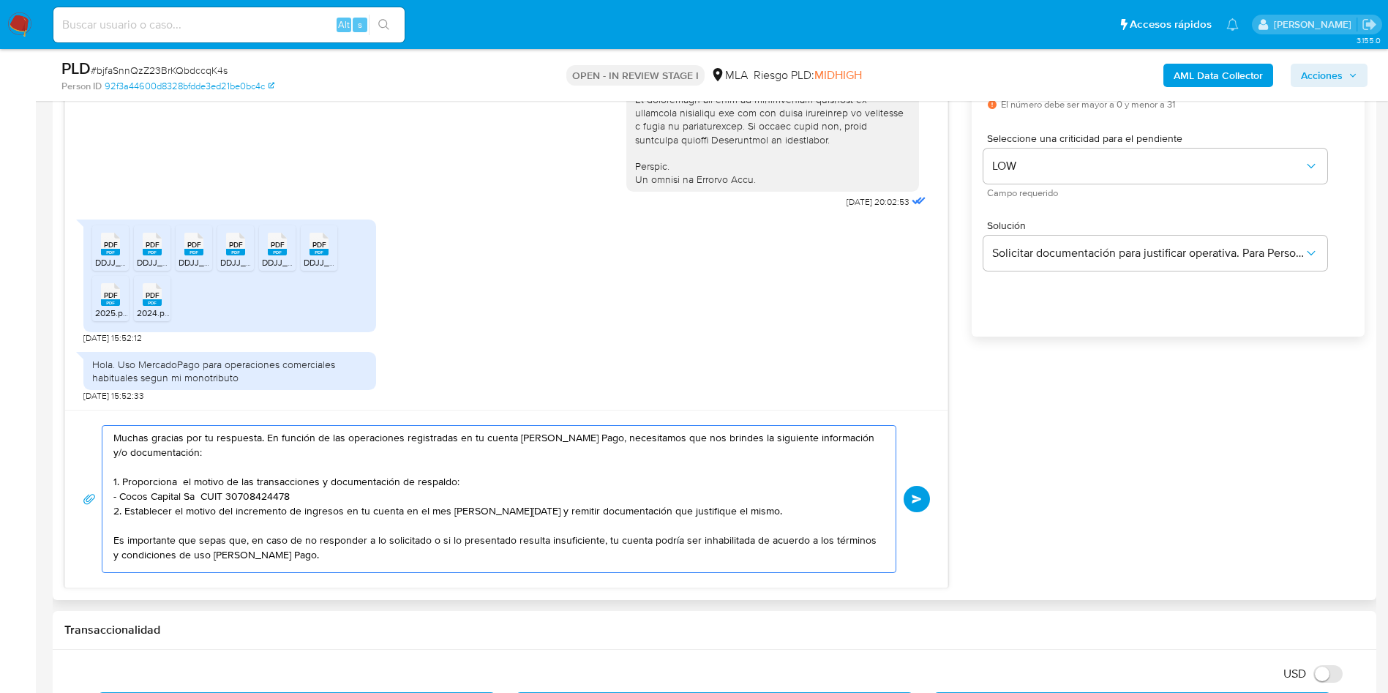
scroll to position [0, 0]
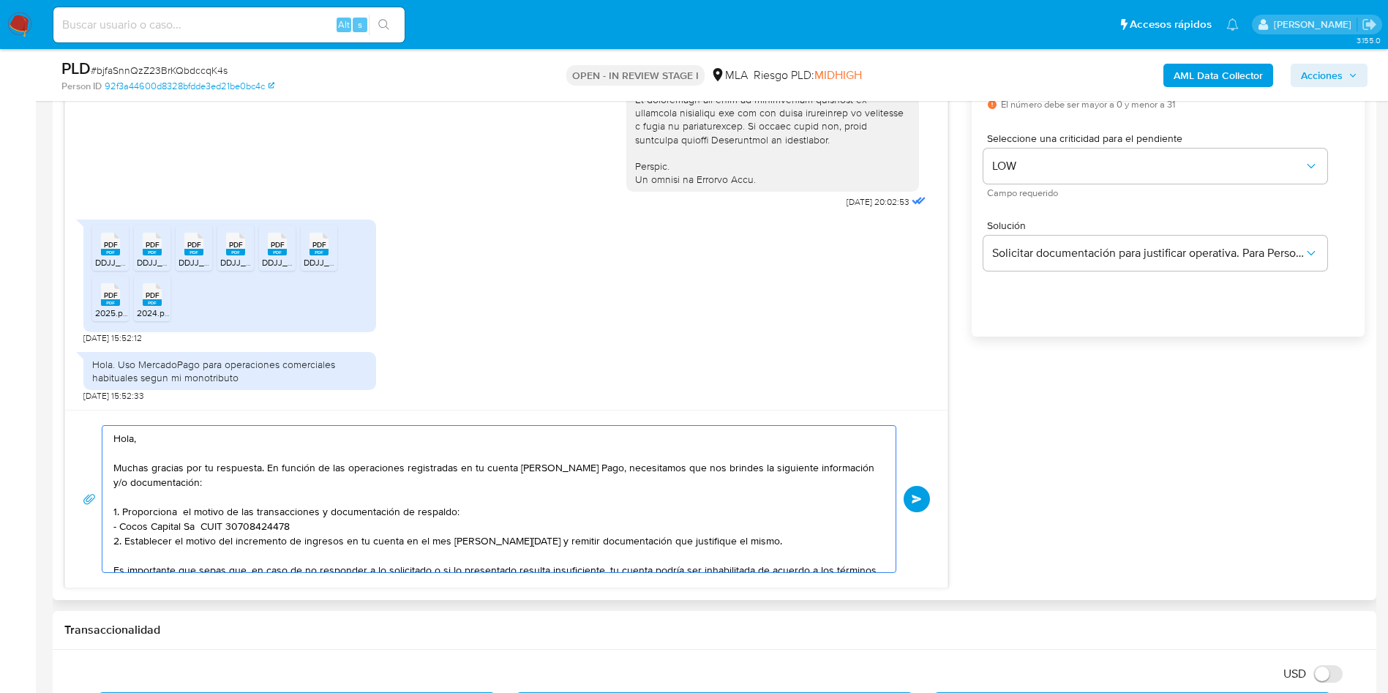
click at [565, 513] on textarea "Hola, Muchas gracias por tu respuesta. En función de las operaciones registrada…" at bounding box center [495, 499] width 764 height 146
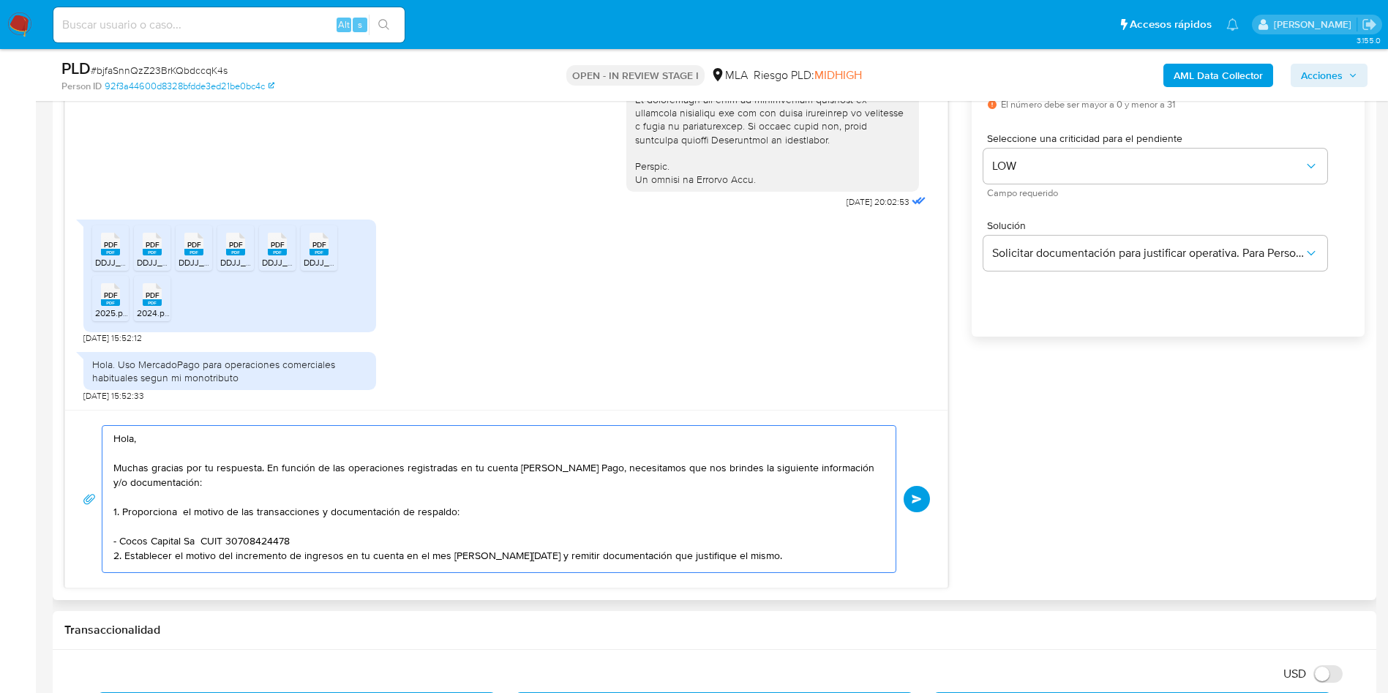
click at [454, 541] on textarea "Hola, Muchas gracias por tu respuesta. En función de las operaciones registrada…" at bounding box center [495, 499] width 764 height 146
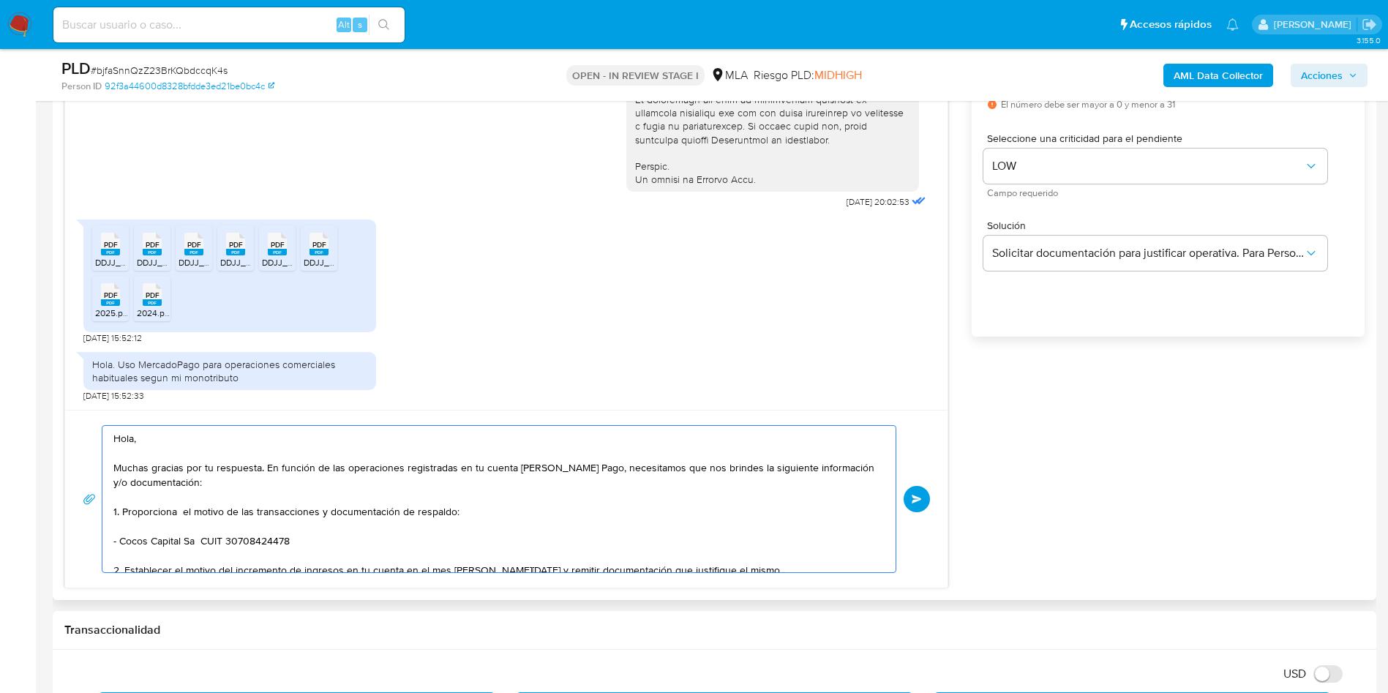
click at [441, 538] on textarea "Hola, Muchas gracias por tu respuesta. En función de las operaciones registrada…" at bounding box center [495, 499] width 764 height 146
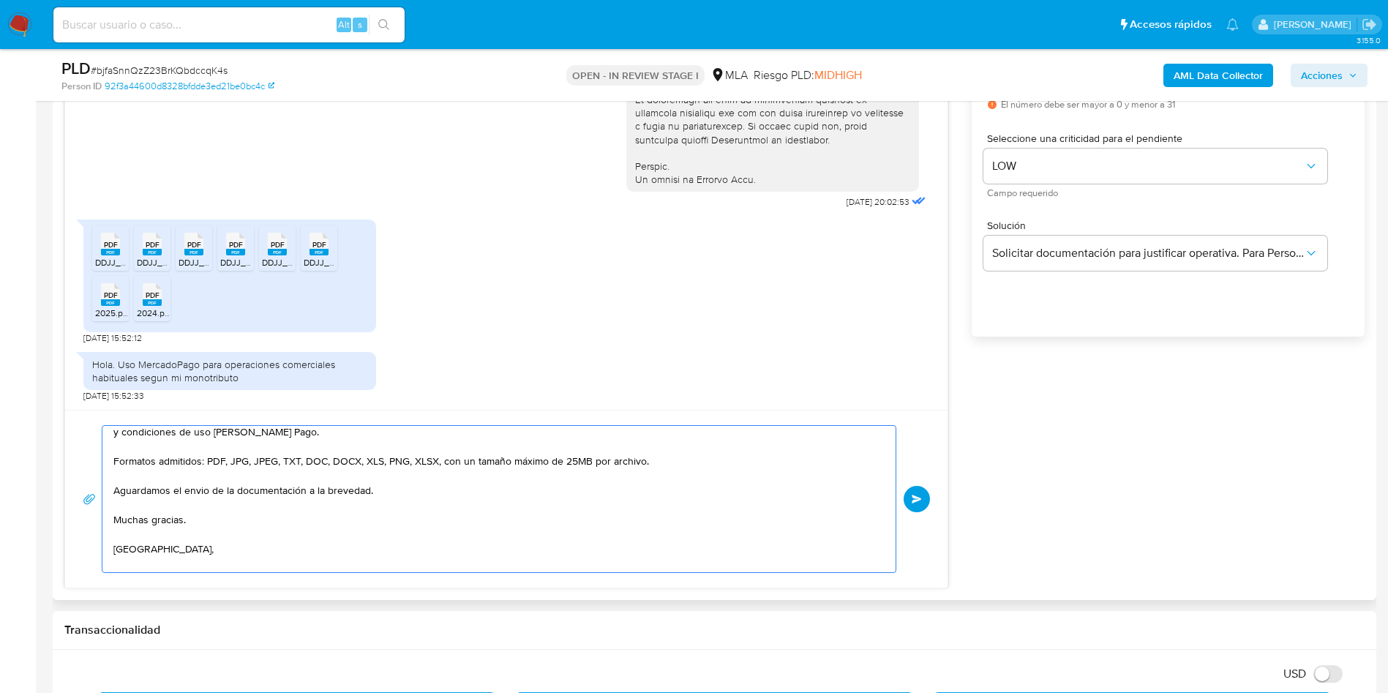
scroll to position [215, 0]
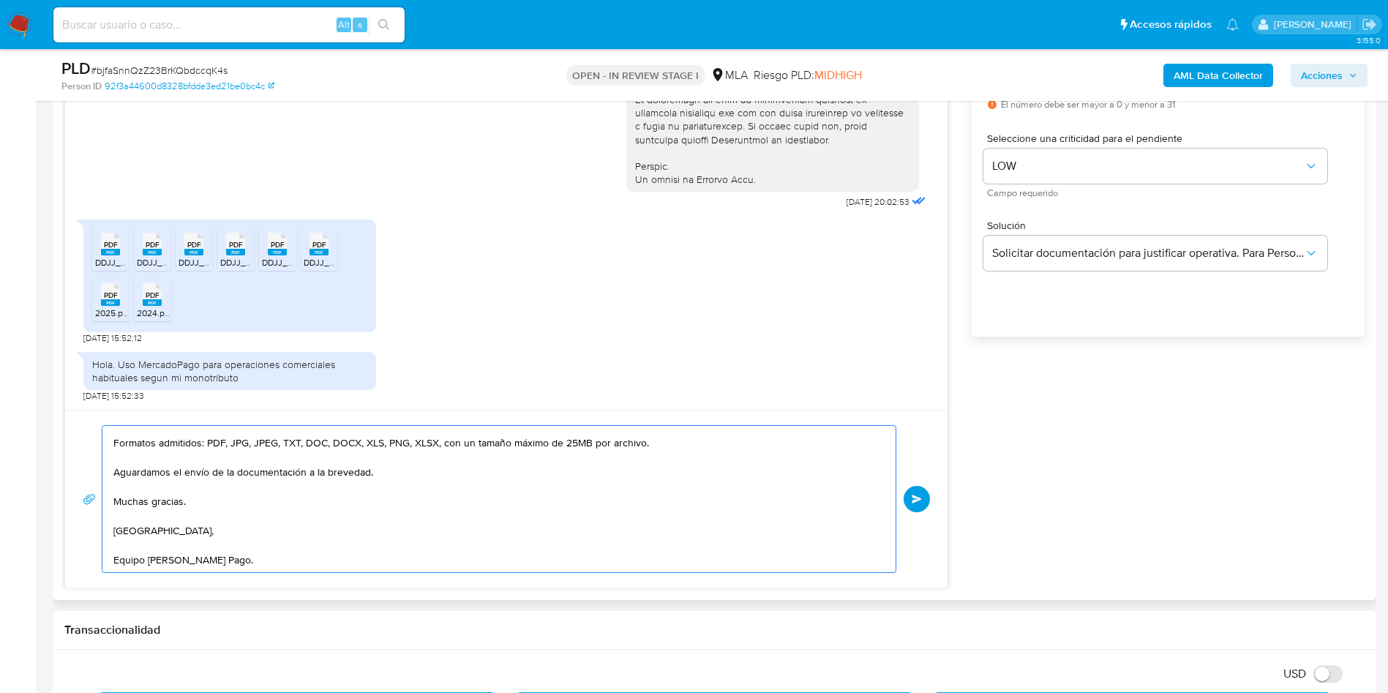
click at [274, 479] on textarea "Hola, Muchas gracias por tu respuesta. En función de las operaciones registrada…" at bounding box center [495, 499] width 764 height 146
type textarea "Hola, Muchas gracias por tu respuesta. En función de las operaciones registrada…"
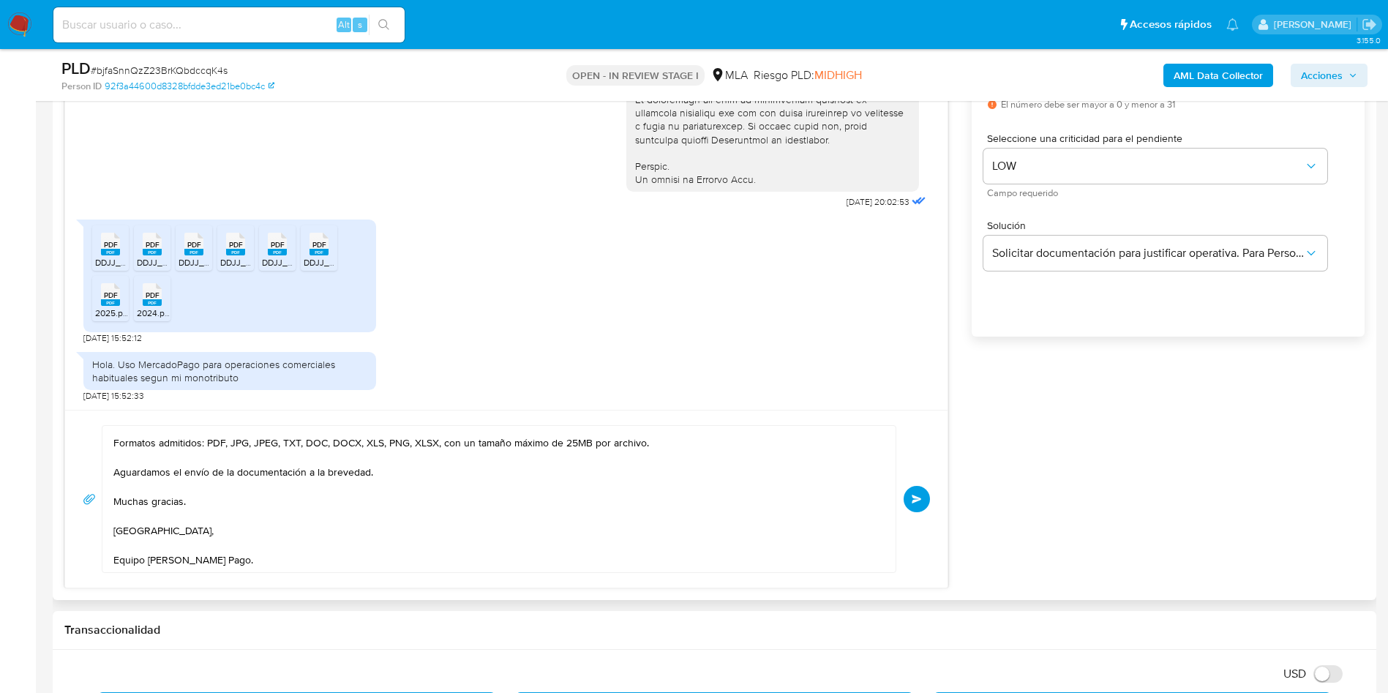
click at [915, 503] on button "Enviar" at bounding box center [917, 499] width 26 height 26
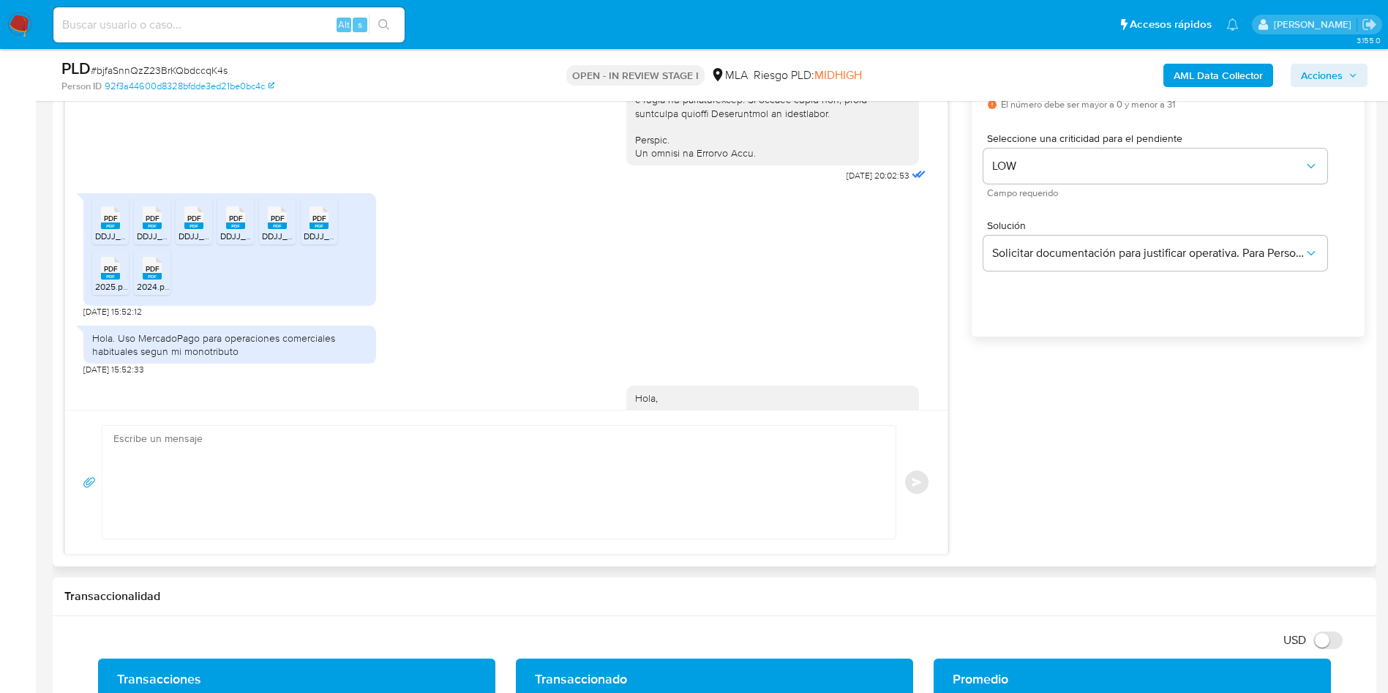
scroll to position [0, 0]
